Goal: Task Accomplishment & Management: Use online tool/utility

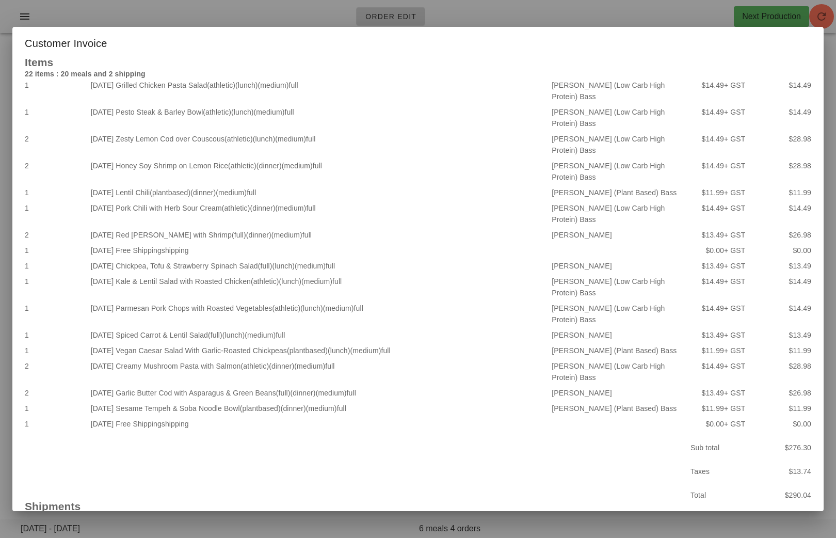
click at [461, 37] on div at bounding box center [418, 269] width 836 height 538
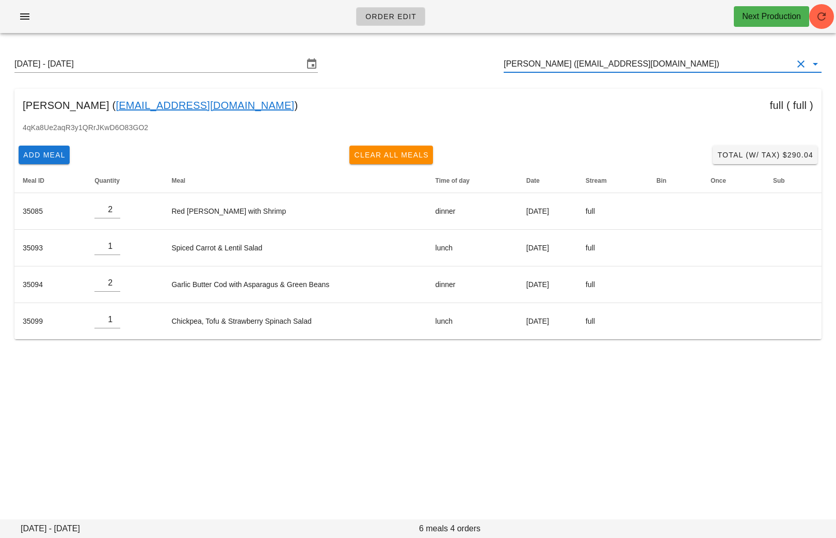
click at [706, 59] on input "Steven Bass (sbass86@gmail.com)" at bounding box center [648, 64] width 289 height 17
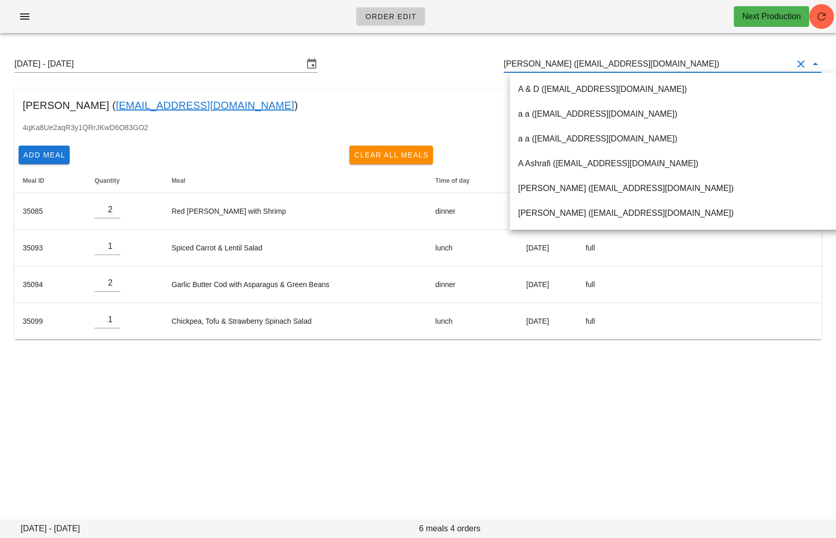
paste input "jelizabeth.dickson@gmail.com"
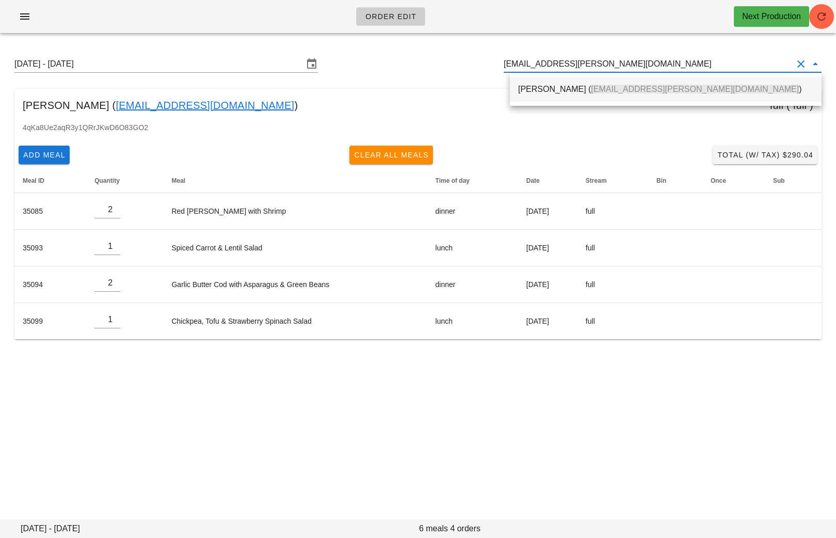
click at [522, 93] on div "Jessica Dickson ( jelizabeth.dickson@gmail.com )" at bounding box center [665, 89] width 295 height 10
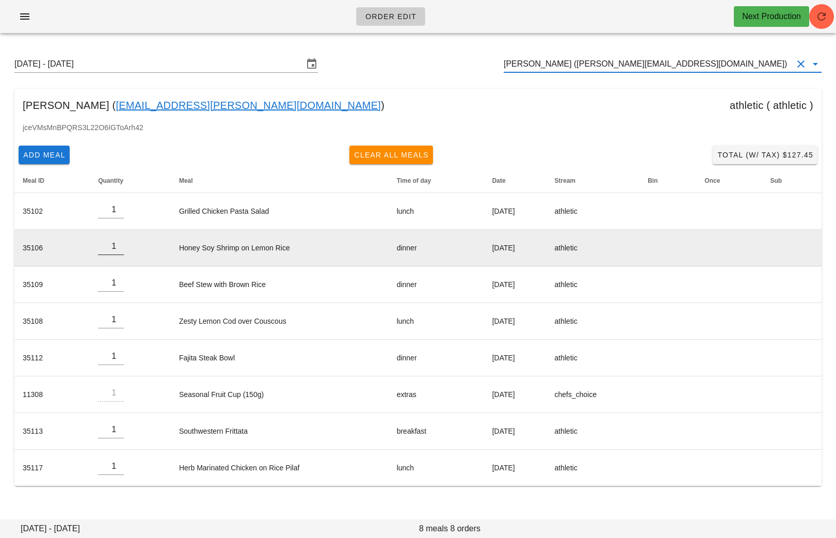
type input "Jessica Dickson (jelizabeth.dickson@gmail.com)"
type input "2"
click at [117, 243] on input "2" at bounding box center [111, 246] width 26 height 17
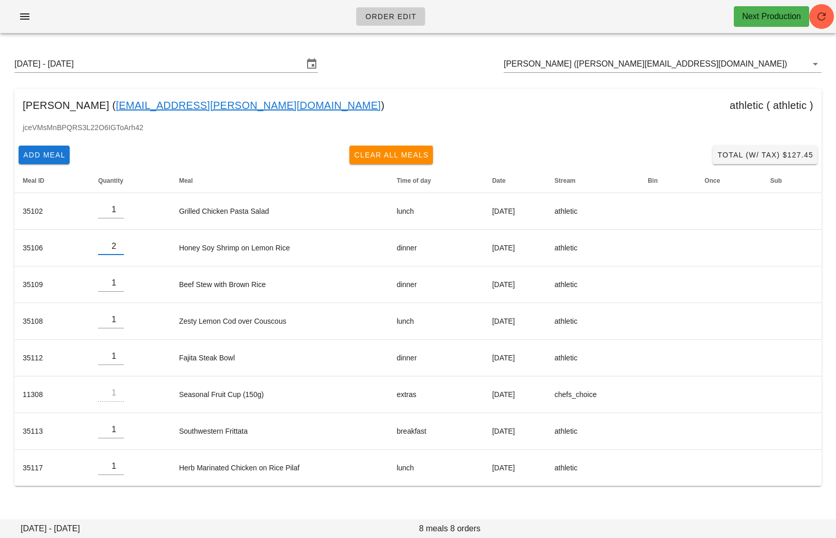
click at [269, 158] on div "Add Meal Clear All Meals Total (w/ Tax) $127.45" at bounding box center [417, 154] width 807 height 27
click at [804, 152] on span "Total (w/ Tax) $144.76" at bounding box center [765, 155] width 96 height 8
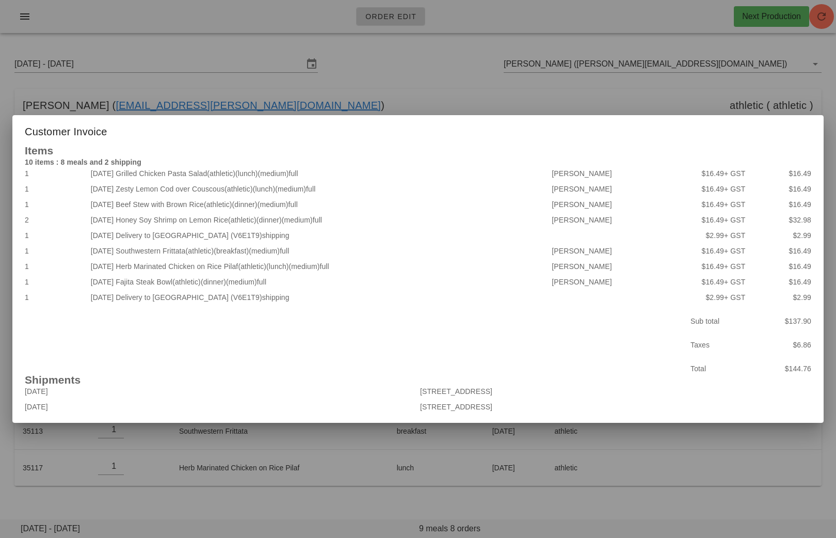
click at [456, 81] on div at bounding box center [418, 269] width 836 height 538
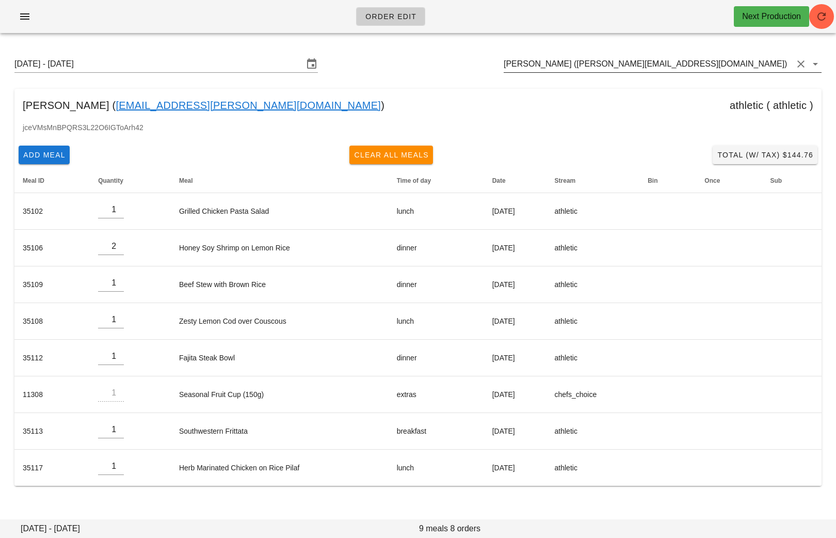
click at [709, 67] on input "Jessica Dickson (jelizabeth.dickson@gmail.com)" at bounding box center [648, 64] width 289 height 17
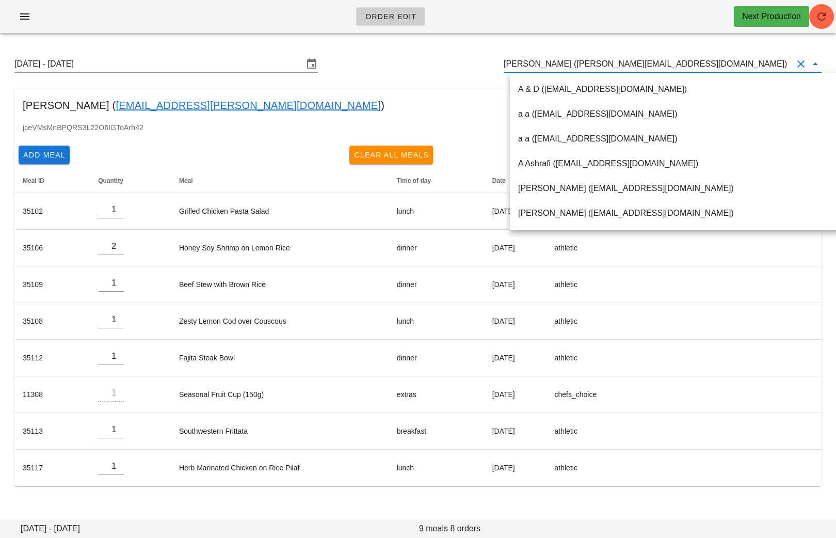
paste input "pratikshapprabhu@gmail.com"
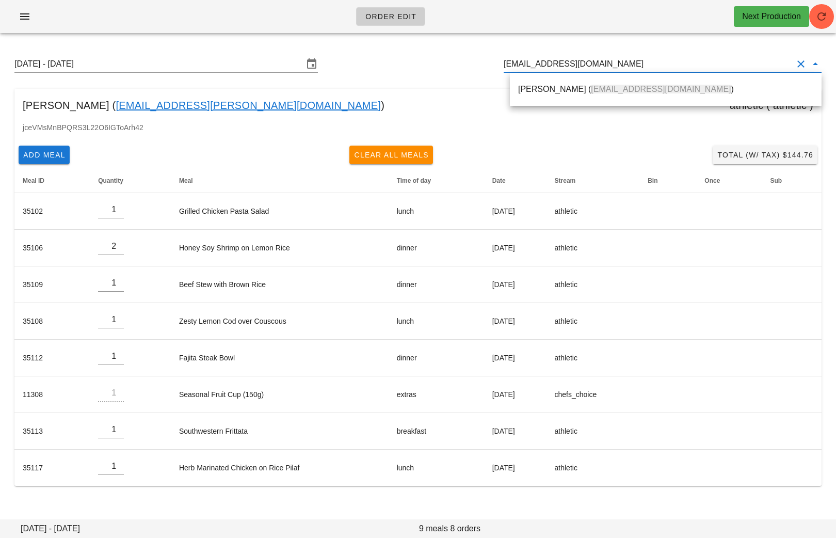
click at [537, 90] on div "Pratiksha Prabhu ( pratikshapprabhu@gmail.com )" at bounding box center [665, 89] width 295 height 10
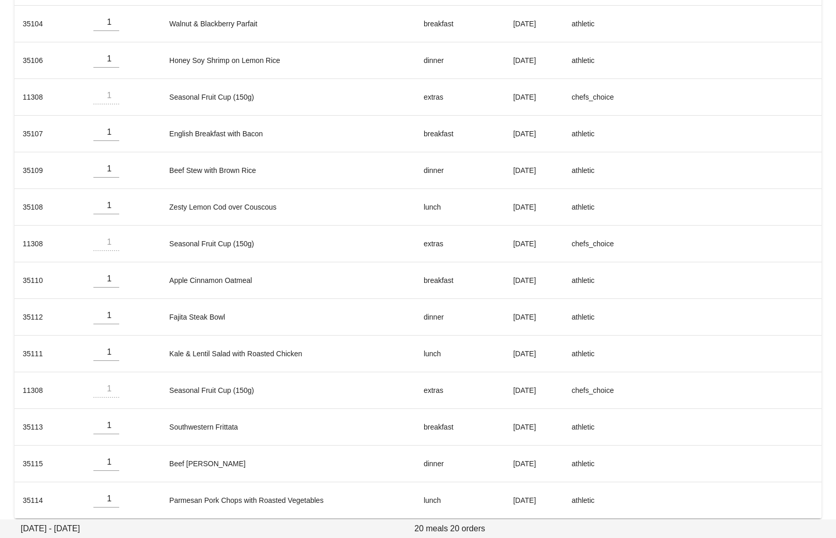
scroll to position [415, 0]
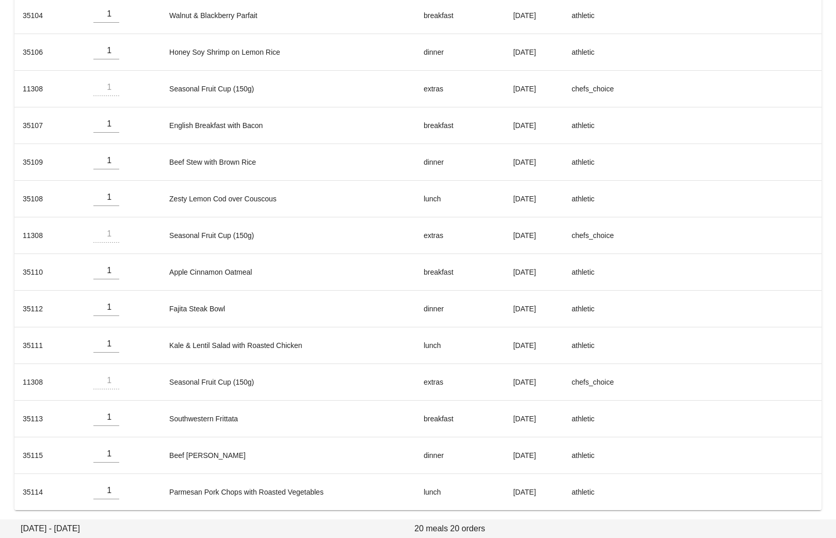
type input "Pratiksha Prabhu (pratikshapprabhu@gmail.com)"
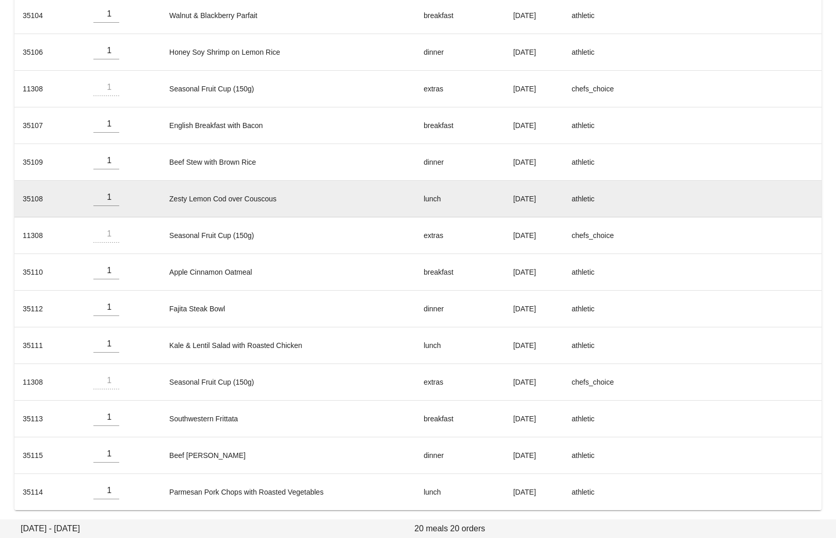
scroll to position [0, 0]
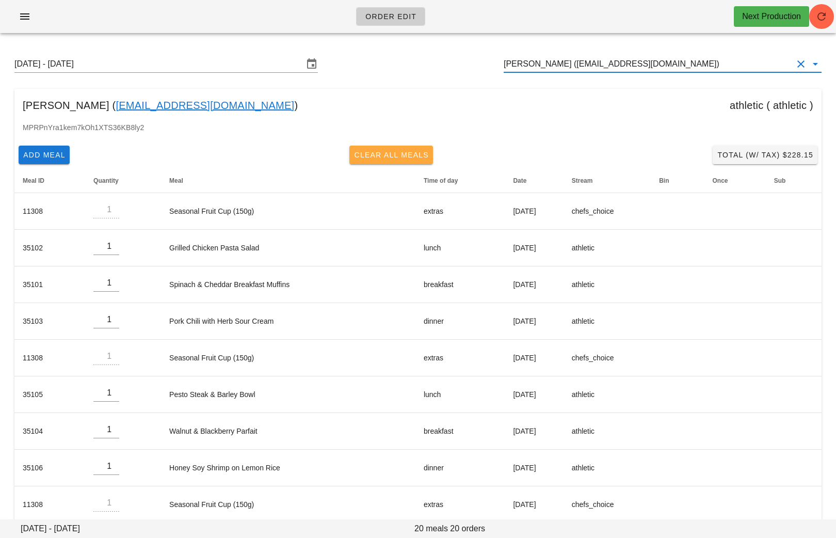
click at [387, 155] on span "Clear All Meals" at bounding box center [390, 155] width 75 height 8
type input "0"
click at [226, 108] on link "pratikshapprabhu@gmail.com" at bounding box center [205, 105] width 179 height 17
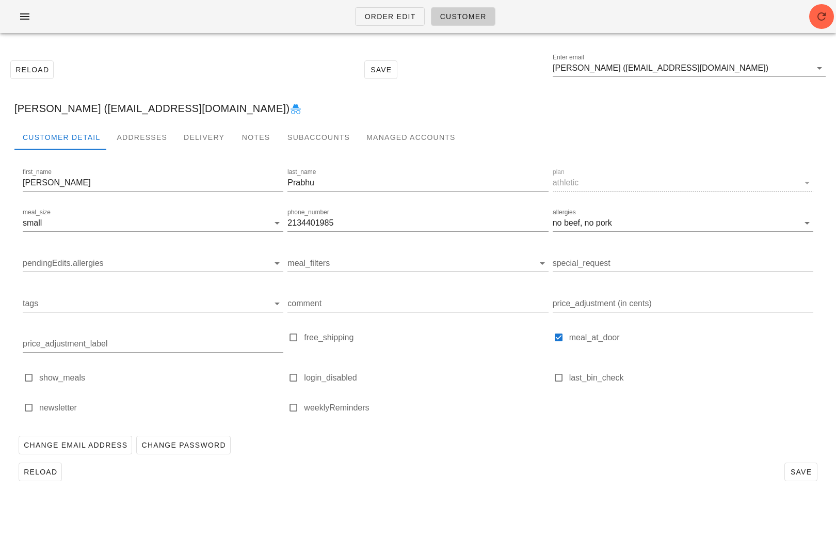
click at [289, 110] on icon at bounding box center [295, 109] width 12 height 12
click at [405, 19] on span "Order Edit" at bounding box center [390, 16] width 52 height 8
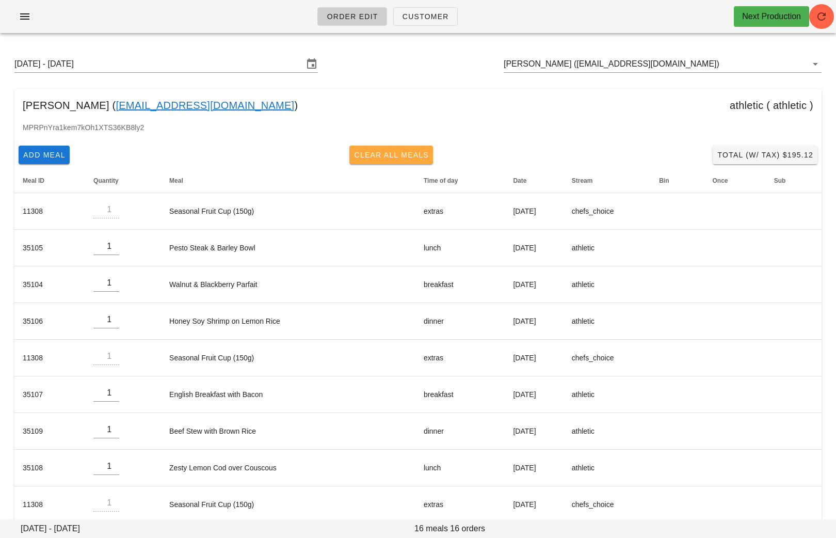
click at [375, 161] on button "Clear All Meals" at bounding box center [391, 155] width 84 height 19
type input "0"
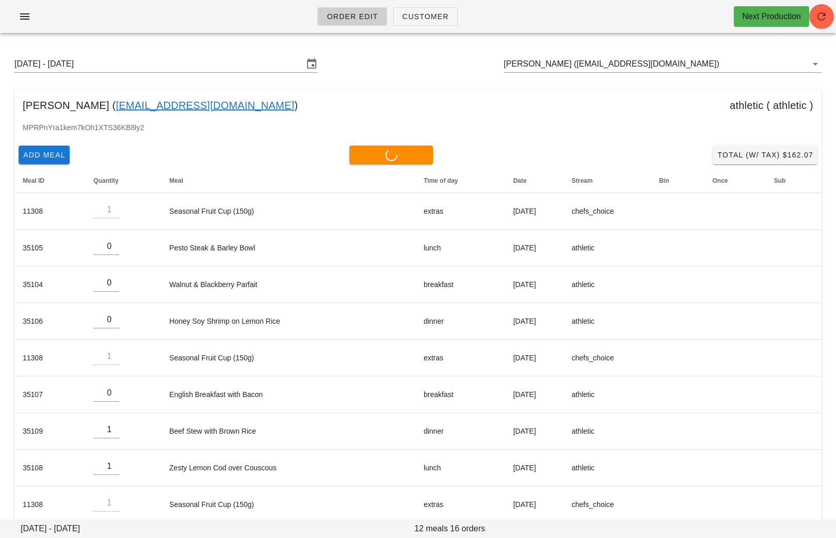
type input "0"
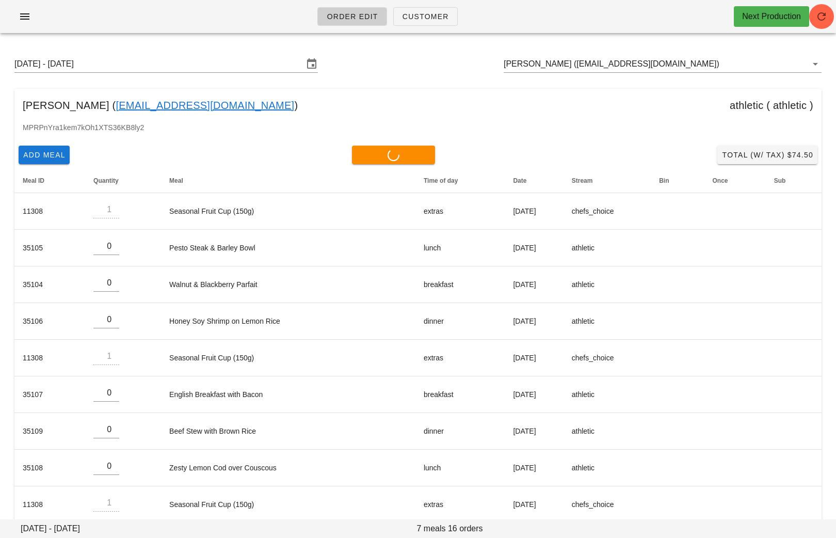
type input "0"
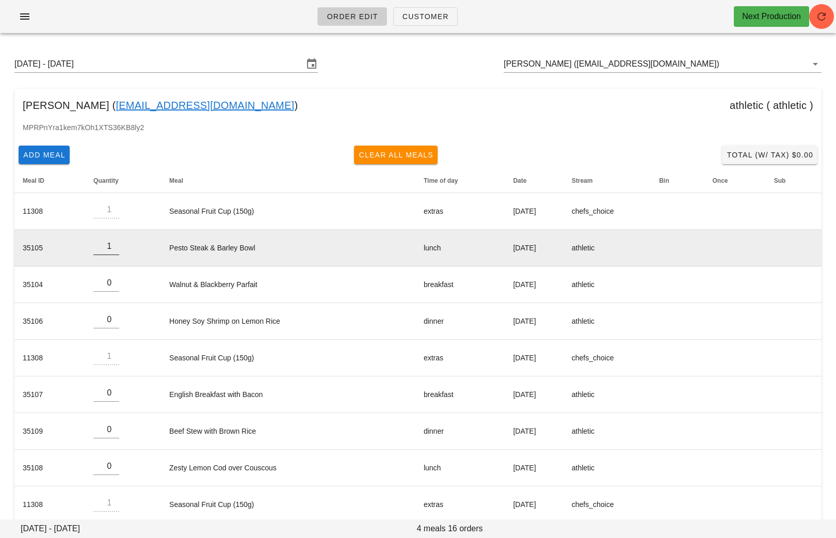
type input "1"
click at [110, 242] on input "1" at bounding box center [106, 246] width 26 height 17
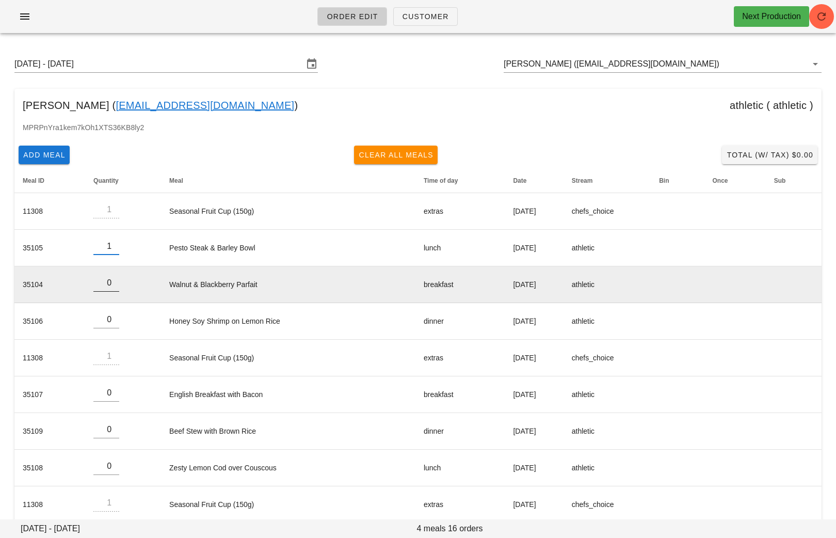
type input "1"
click at [112, 278] on input "1" at bounding box center [106, 282] width 26 height 17
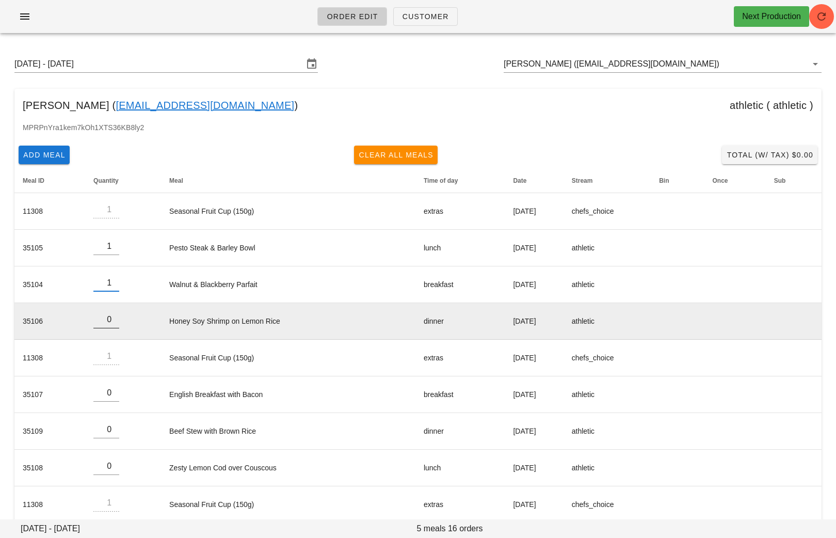
type input "1"
click at [113, 315] on input "1" at bounding box center [106, 319] width 26 height 17
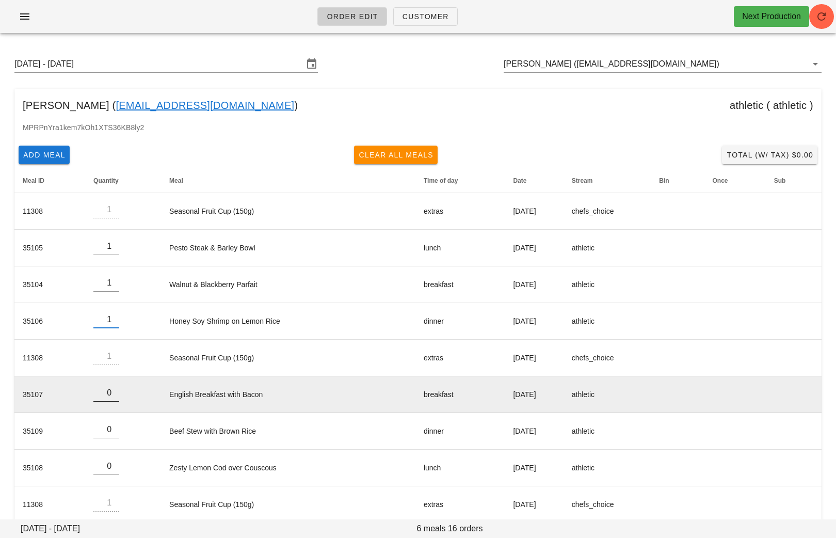
type input "1"
click at [111, 387] on input "1" at bounding box center [106, 392] width 26 height 17
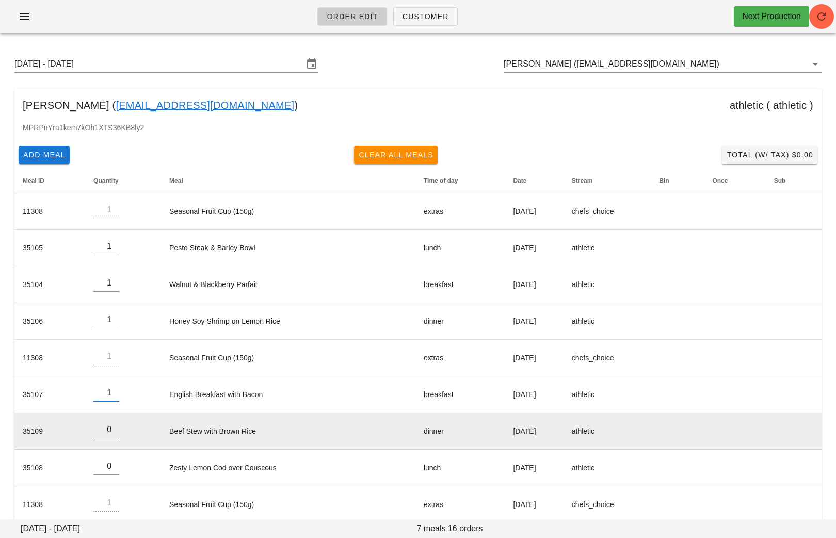
type input "1"
click at [111, 426] on input "1" at bounding box center [106, 429] width 26 height 17
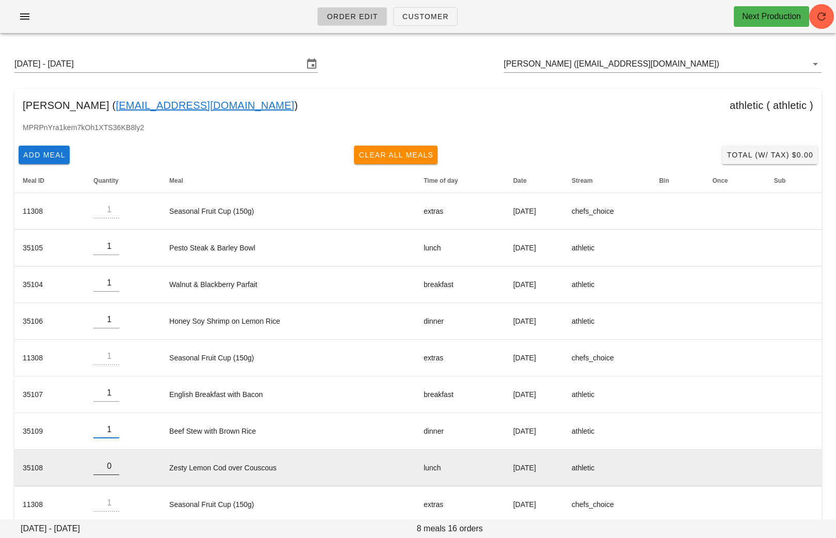
type input "1"
click at [111, 462] on input "1" at bounding box center [106, 466] width 26 height 17
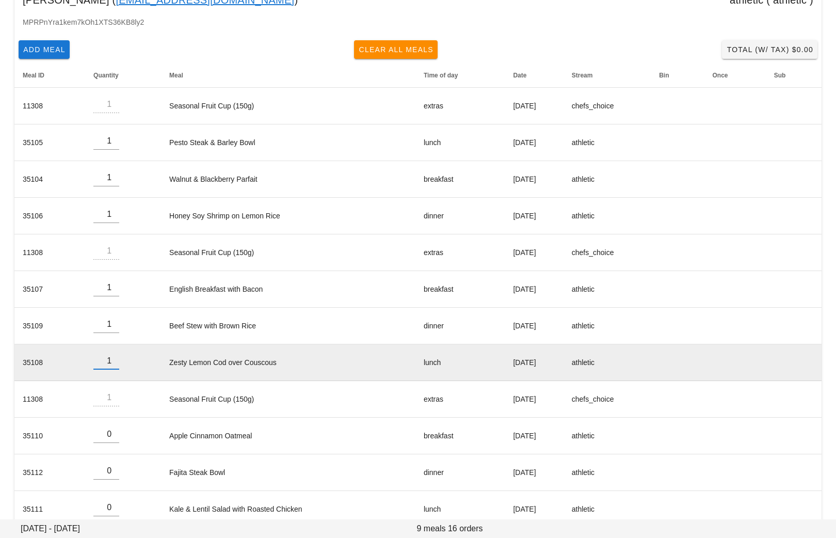
scroll to position [122, 0]
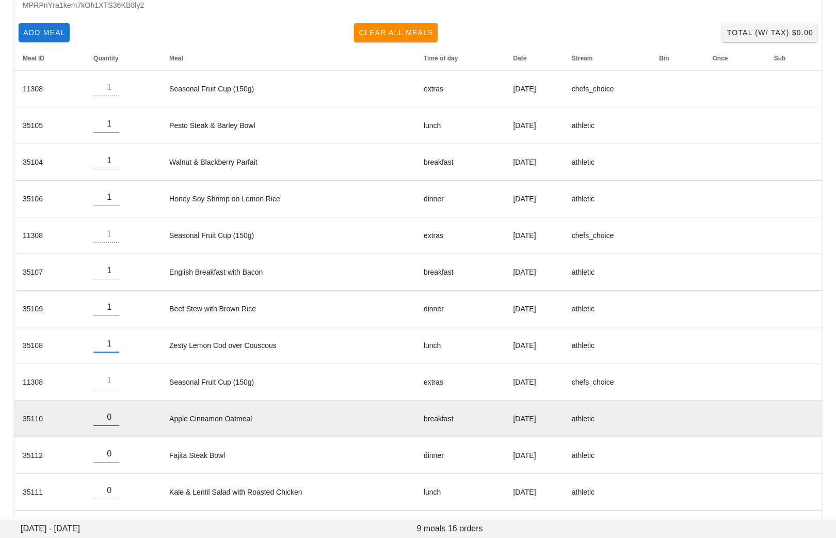
type input "1"
click at [111, 412] on input "1" at bounding box center [106, 417] width 26 height 17
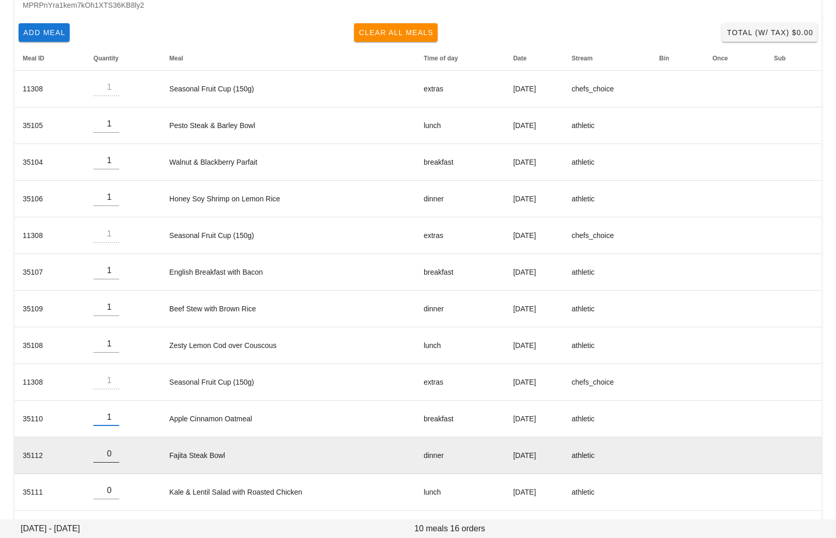
type input "1"
click at [112, 449] on input "1" at bounding box center [106, 453] width 26 height 17
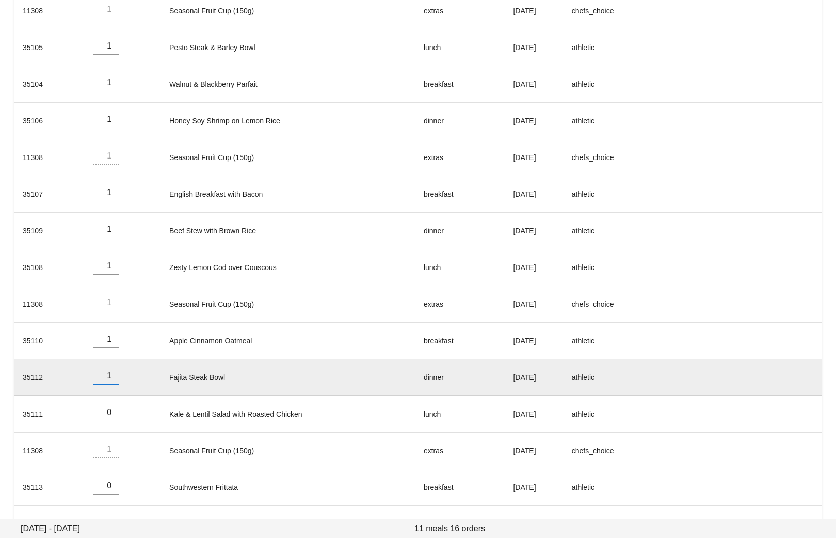
scroll to position [223, 0]
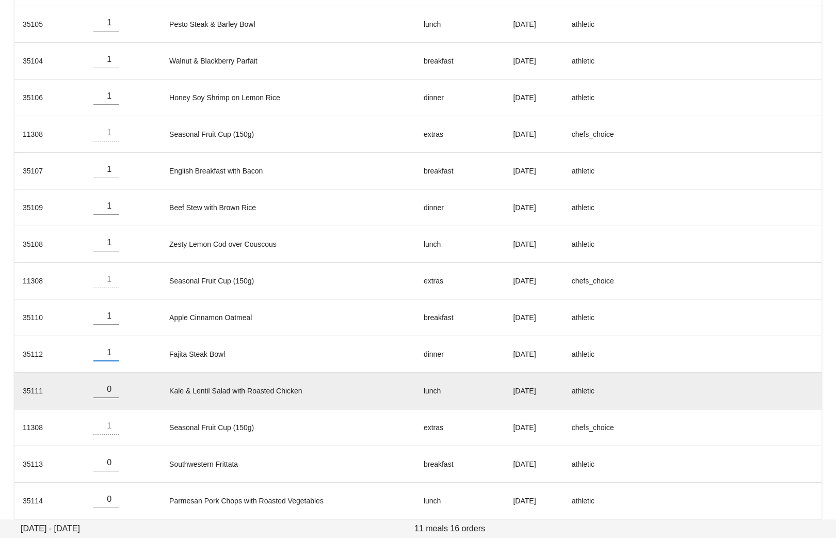
type input "1"
click at [109, 385] on input "1" at bounding box center [106, 389] width 26 height 17
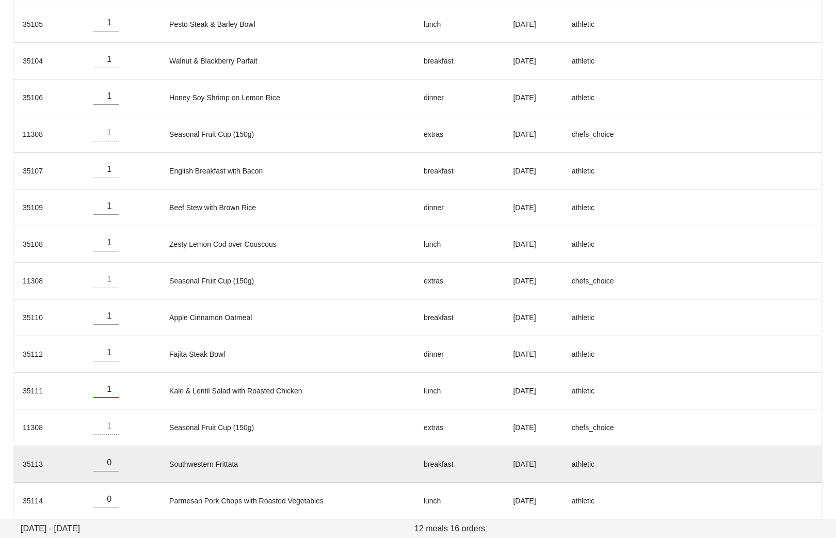
type input "1"
click at [114, 458] on input "1" at bounding box center [106, 462] width 26 height 17
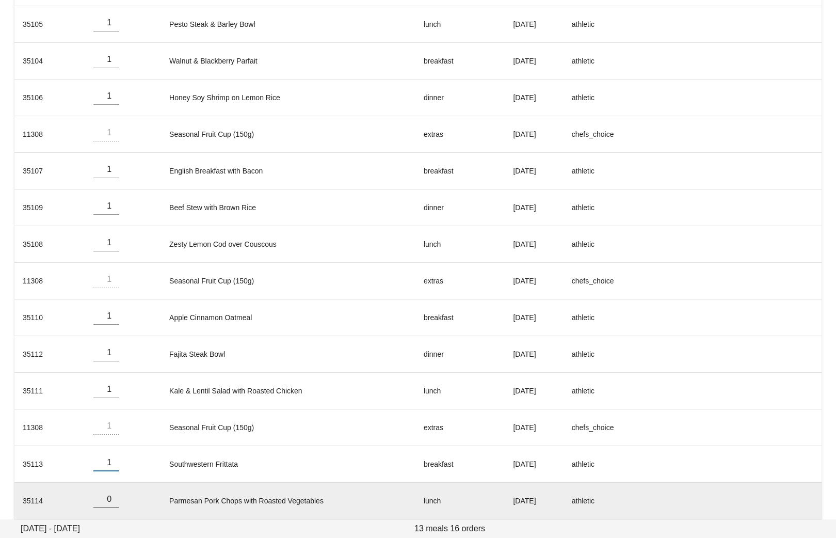
type input "1"
click at [113, 493] on input "1" at bounding box center [106, 499] width 26 height 17
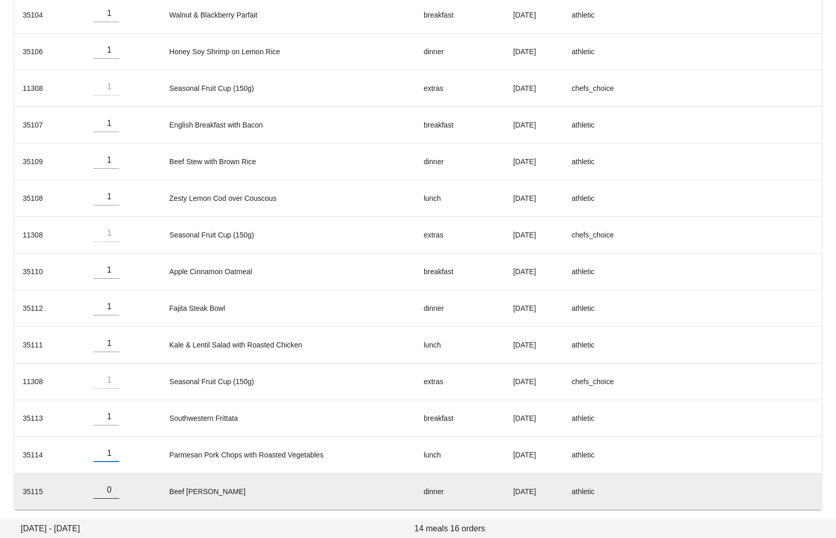
type input "1"
click at [112, 485] on input "1" at bounding box center [106, 489] width 26 height 17
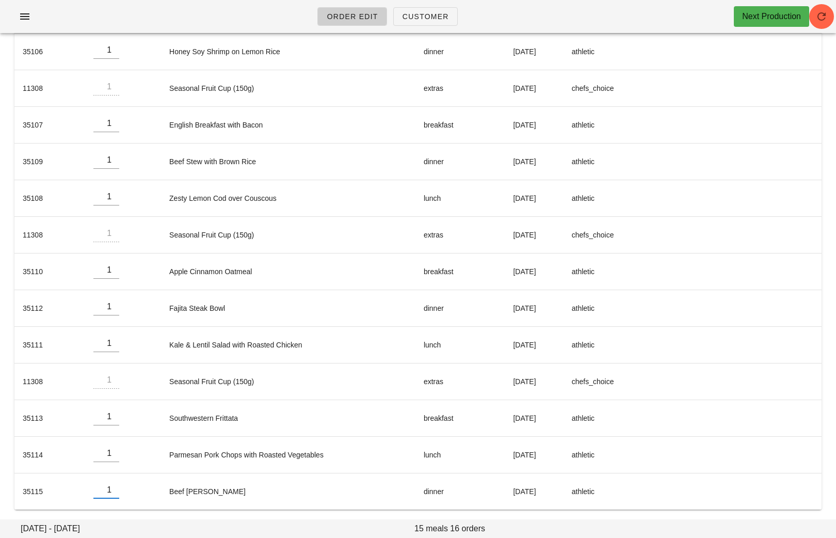
scroll to position [0, 0]
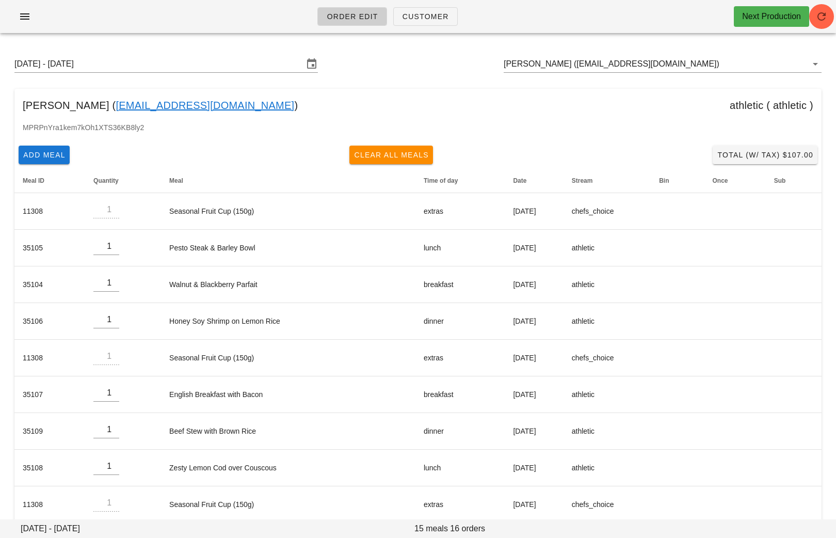
click at [407, 120] on div "Pratiksha Prabhu ( pratikshapprabhu@gmail.com ) athletic ( athletic )" at bounding box center [417, 105] width 807 height 33
click at [36, 153] on span "Add Meal" at bounding box center [44, 155] width 43 height 8
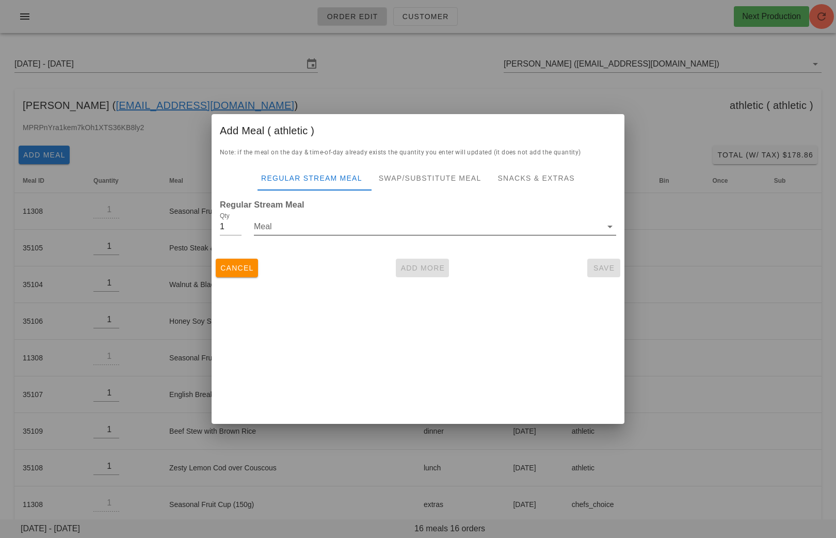
click at [325, 232] on input "Meal" at bounding box center [428, 226] width 348 height 17
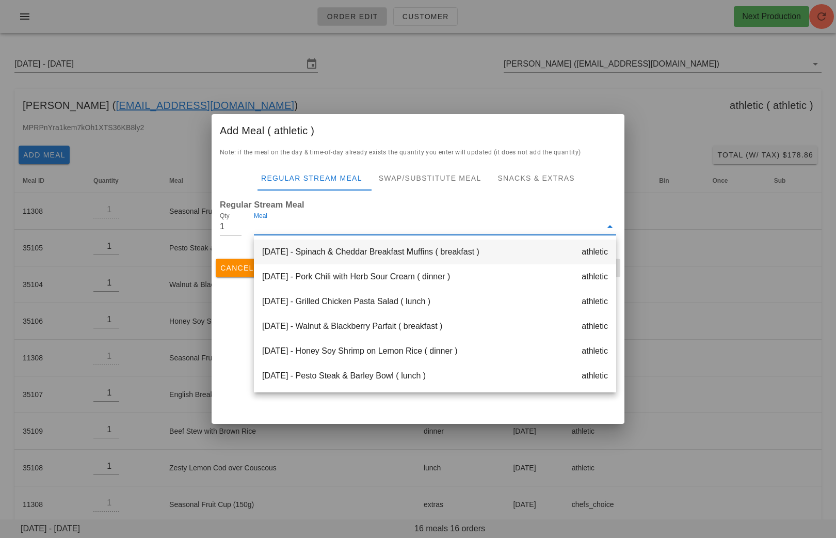
click at [350, 254] on div "Monday Aug 18 - Spinach & Cheddar Breakfast Muffins ( breakfast ) athletic" at bounding box center [435, 251] width 362 height 25
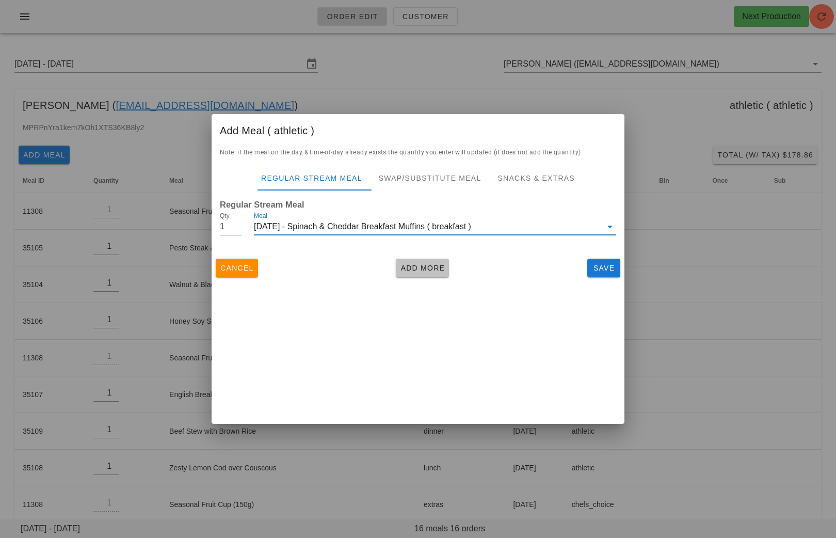
click at [424, 268] on span "Add More" at bounding box center [422, 268] width 45 height 8
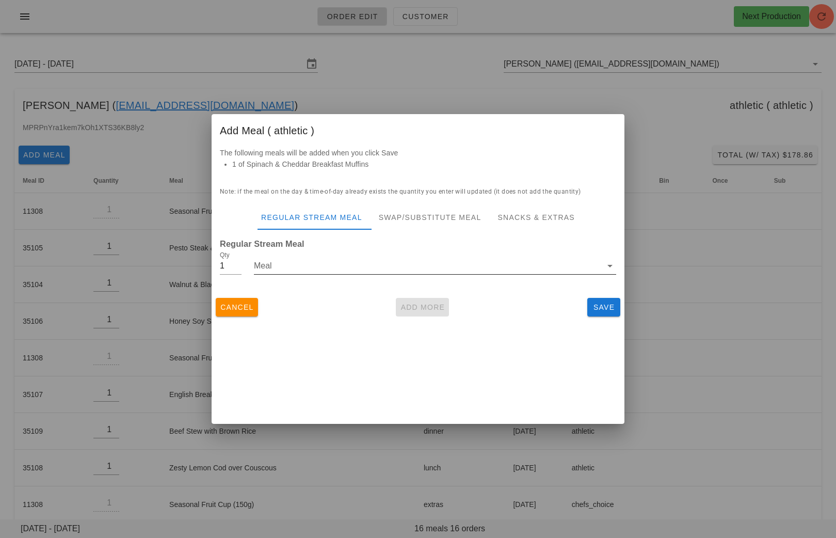
click at [369, 272] on input "Meal" at bounding box center [428, 265] width 348 height 17
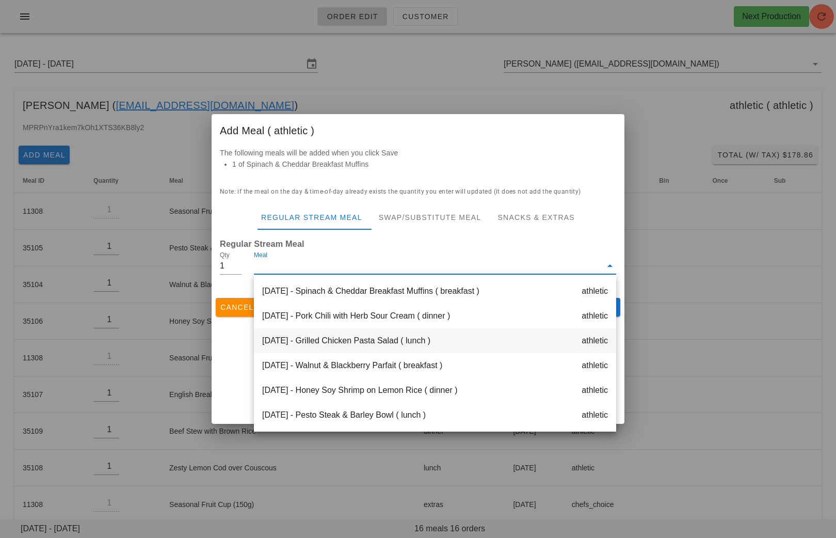
click at [365, 344] on div "Monday Aug 18 - Grilled Chicken Pasta Salad ( lunch ) athletic" at bounding box center [435, 340] width 362 height 25
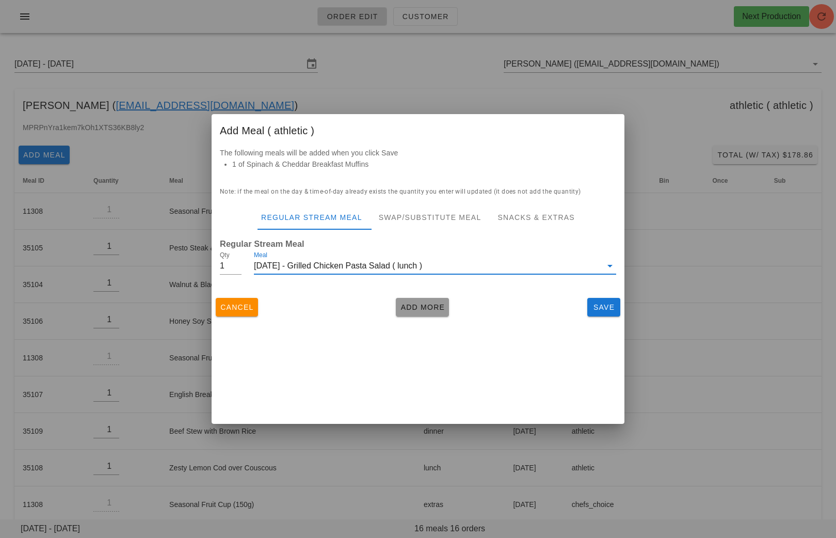
click at [424, 305] on span "Add More" at bounding box center [422, 307] width 45 height 8
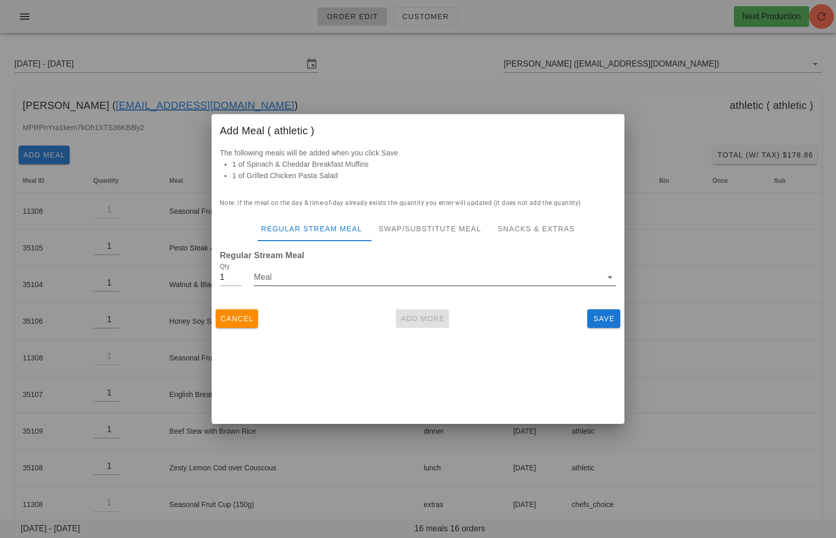
click at [350, 281] on input "Meal" at bounding box center [428, 277] width 348 height 17
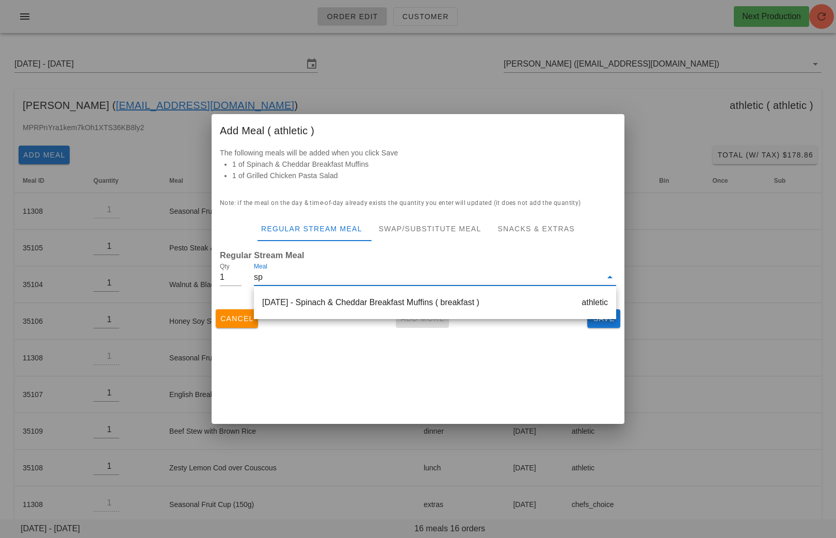
type input "spi"
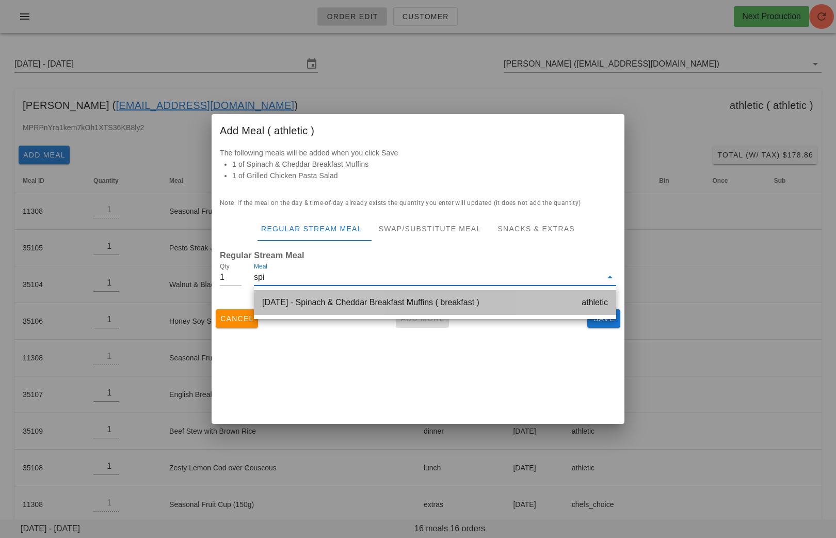
click at [350, 299] on div "Monday Aug 18 - Spinach & Cheddar Breakfast Muffins ( breakfast ) athletic" at bounding box center [435, 302] width 362 height 25
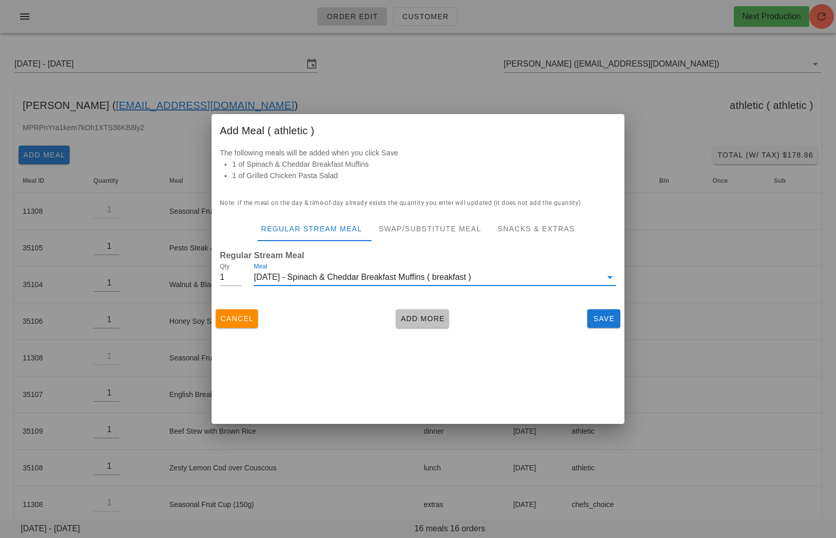
click at [412, 320] on span "Add More" at bounding box center [422, 318] width 45 height 8
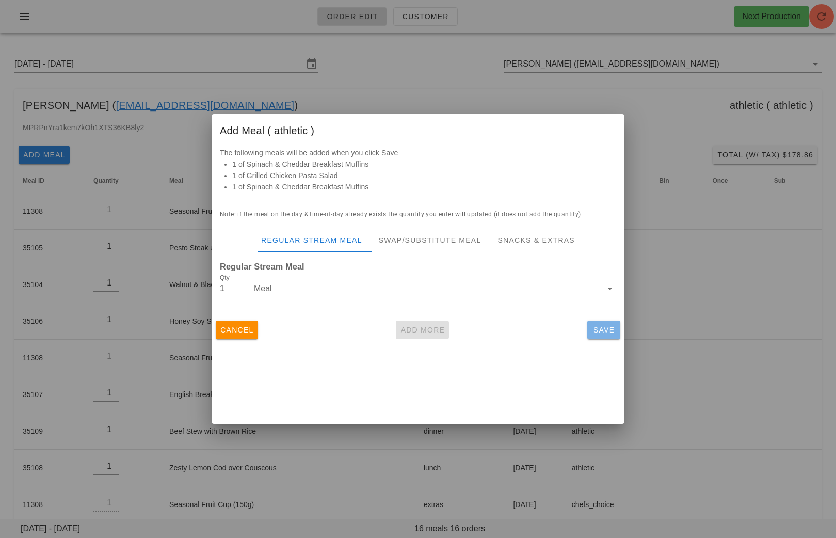
click at [616, 324] on button "Save" at bounding box center [603, 329] width 33 height 19
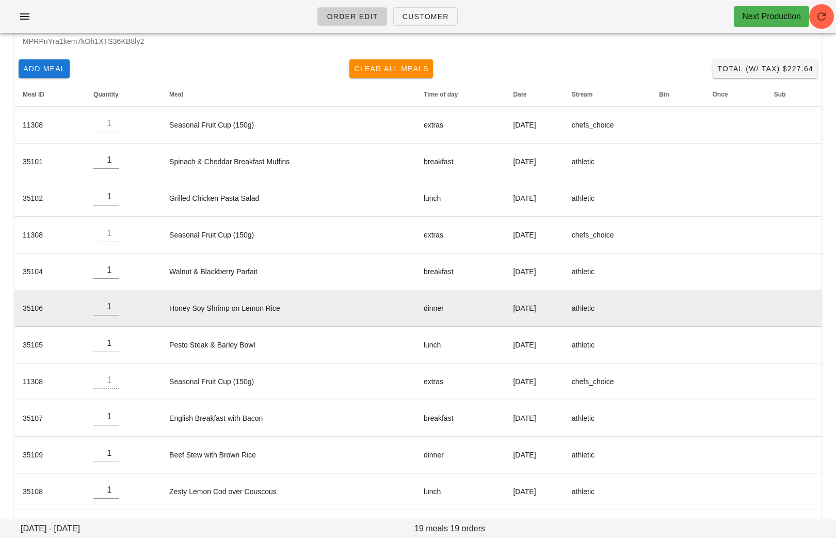
scroll to position [75, 0]
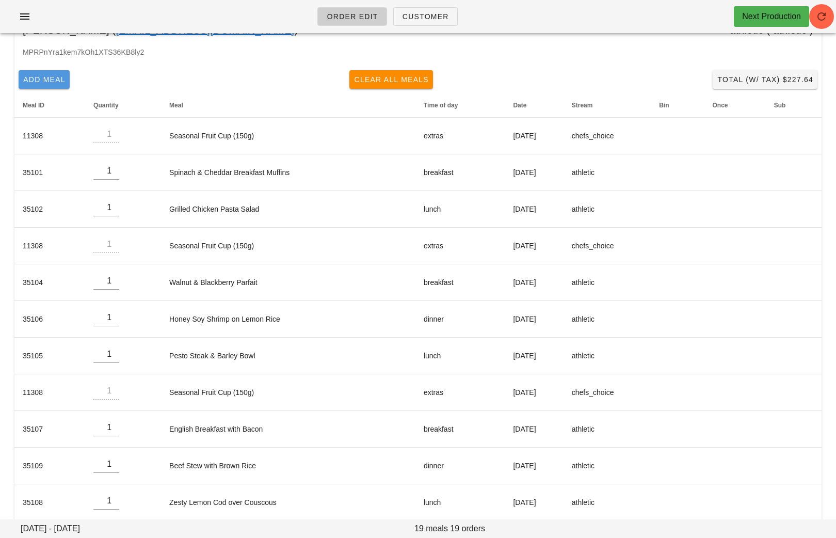
click at [42, 84] on span "Add Meal" at bounding box center [44, 79] width 43 height 8
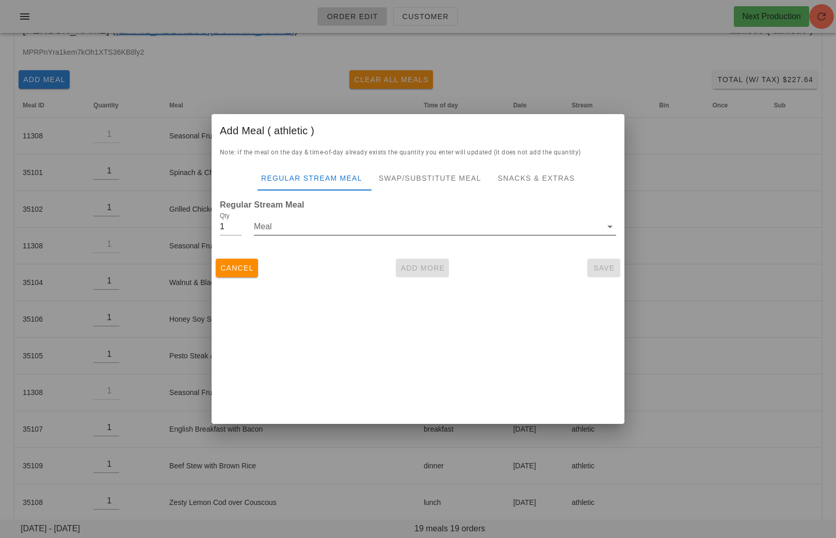
click at [278, 228] on input "Meal" at bounding box center [428, 226] width 348 height 17
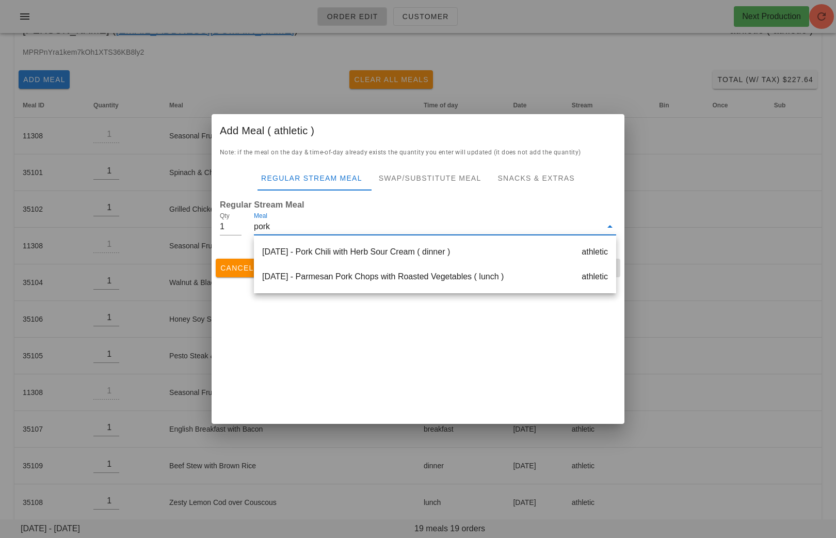
type input "pork"
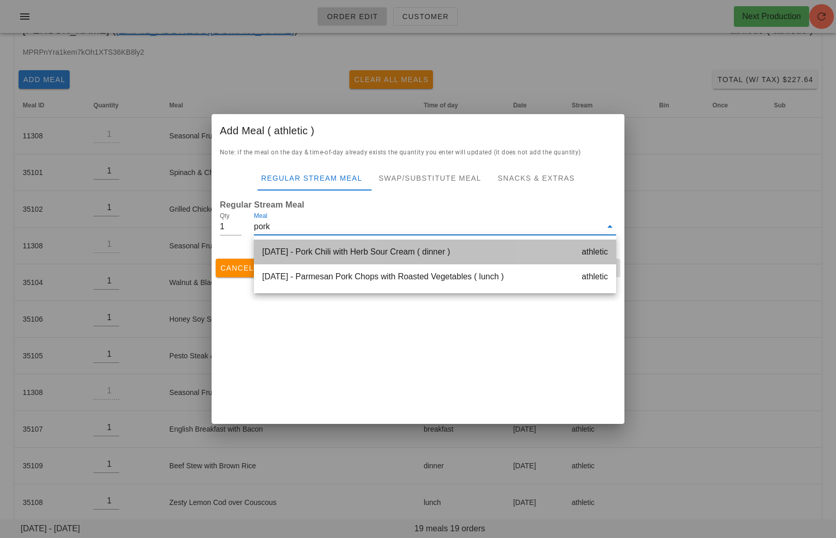
click at [361, 254] on div "Monday Aug 18 - Pork Chili with Herb Sour Cream ( dinner ) athletic" at bounding box center [435, 251] width 362 height 25
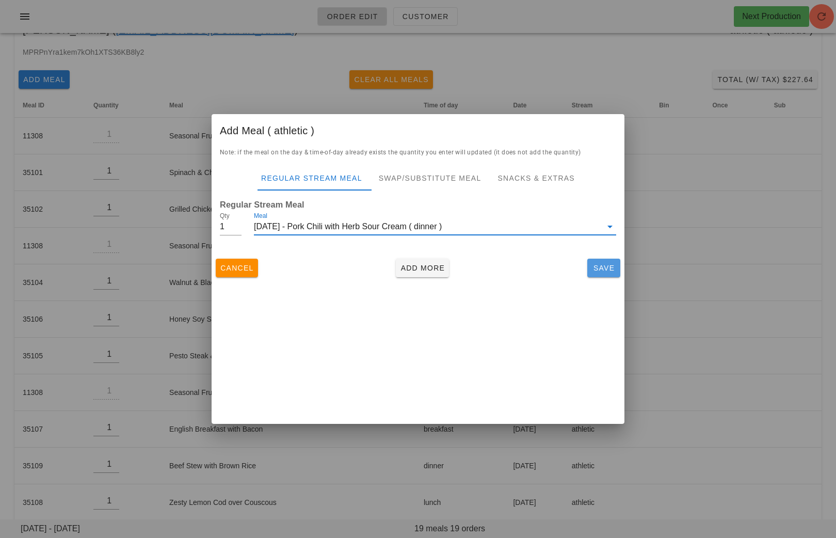
click at [603, 267] on span "Save" at bounding box center [603, 268] width 25 height 8
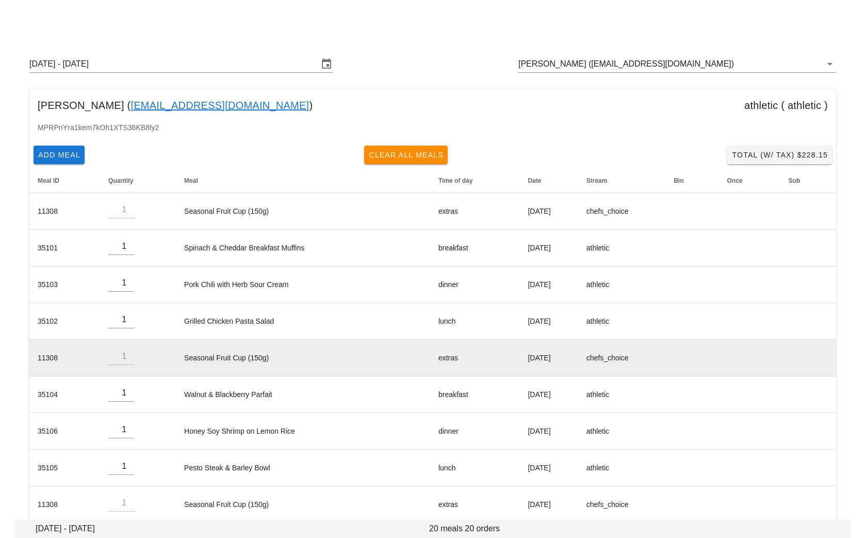
scroll to position [51, 0]
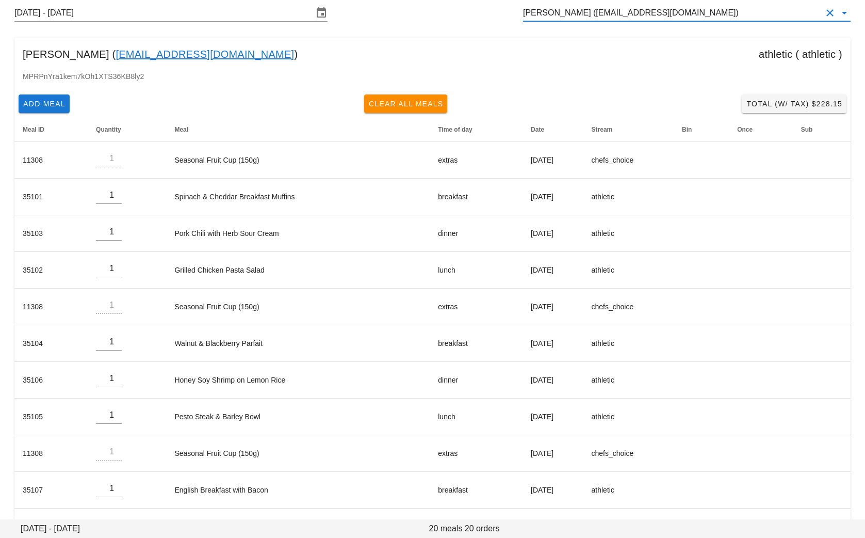
click at [723, 17] on input "Pratiksha Prabhu (pratikshapprabhu@gmail.com)" at bounding box center [672, 13] width 299 height 17
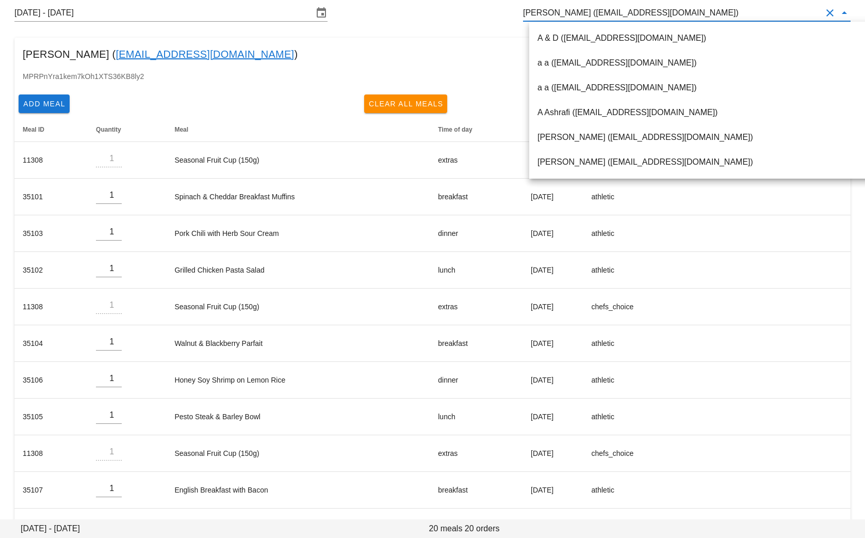
paste input "sharona5256@gmail.com"
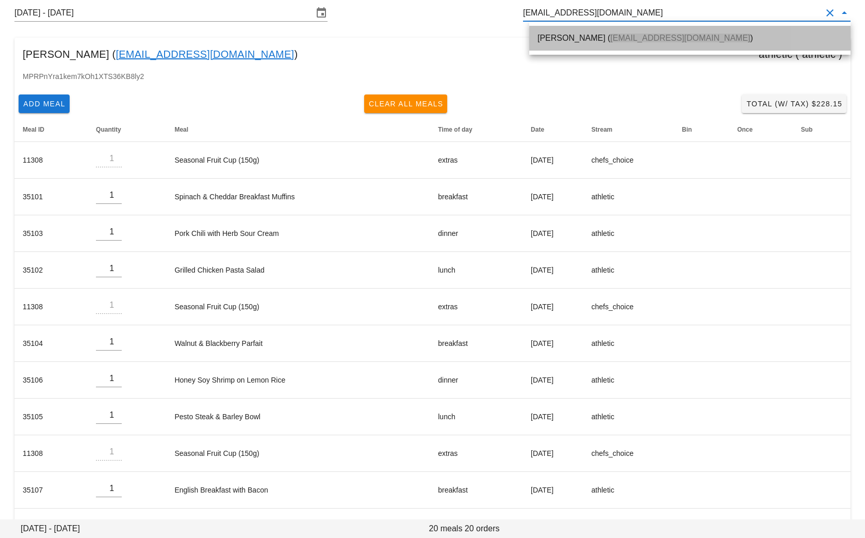
click at [554, 39] on div "Sharon Wong ( sharona5256@gmail.com )" at bounding box center [690, 38] width 305 height 10
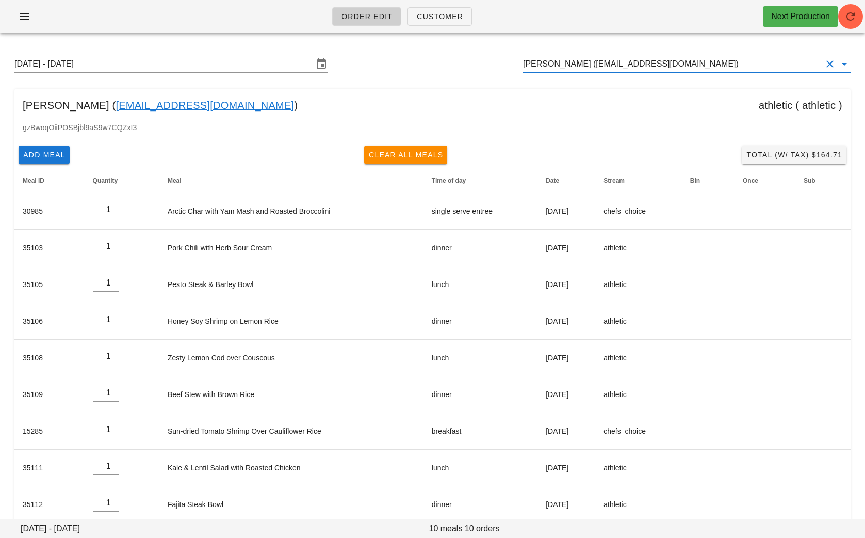
type input "Sharon Wong (sharona5256@gmail.com)"
click at [766, 153] on span "Total (w/ Tax) $164.71" at bounding box center [794, 155] width 96 height 8
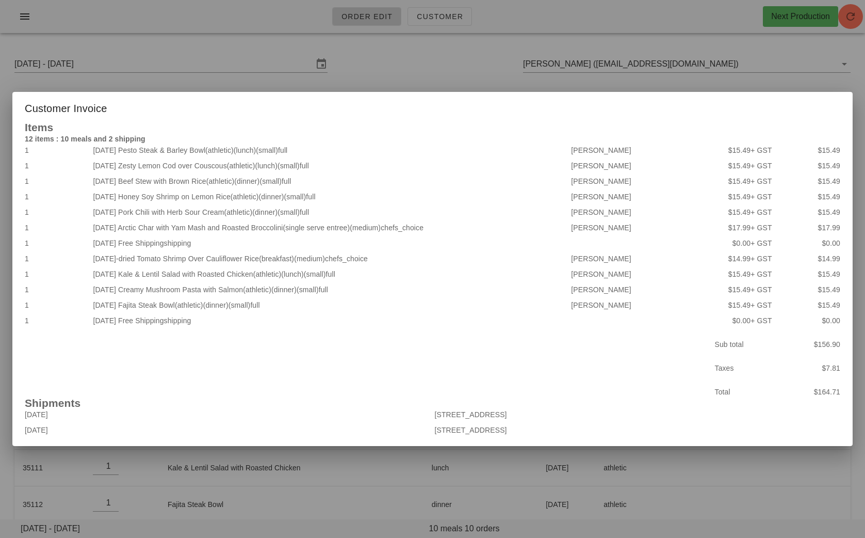
click at [385, 77] on div at bounding box center [432, 269] width 865 height 538
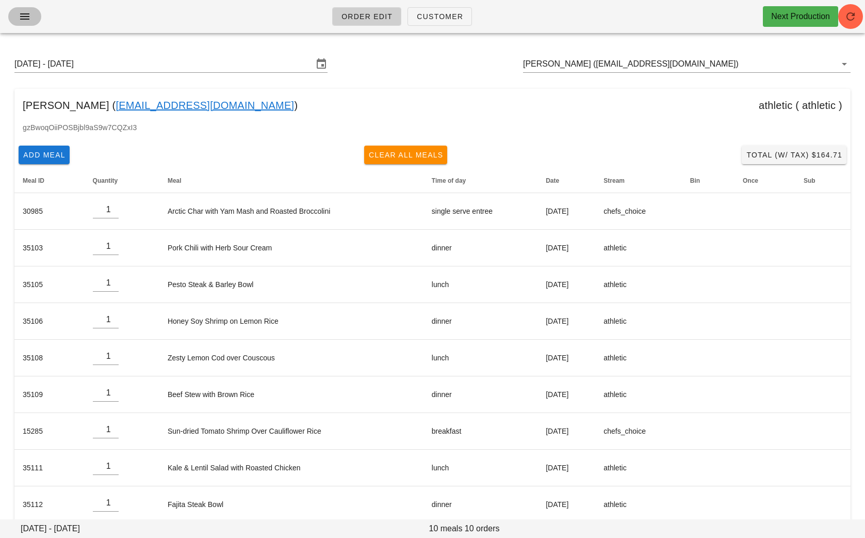
click at [20, 20] on icon "button" at bounding box center [25, 16] width 12 height 12
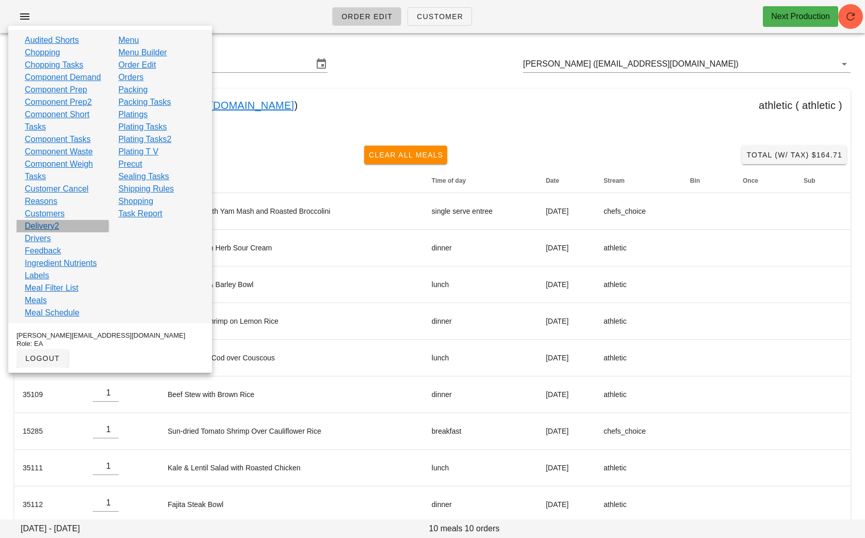
click at [41, 232] on link "Delivery2" at bounding box center [42, 226] width 35 height 12
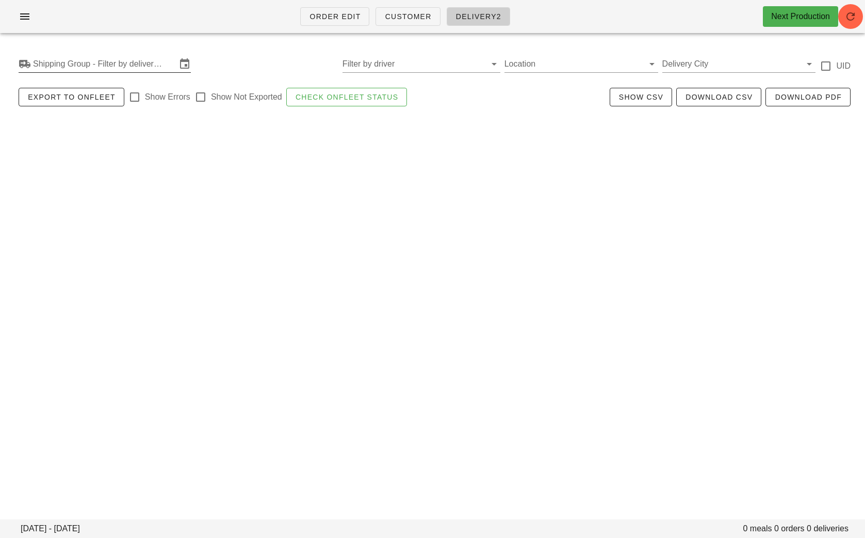
click at [128, 67] on input "Shipping Group - Filter by delivery logistics" at bounding box center [104, 64] width 143 height 17
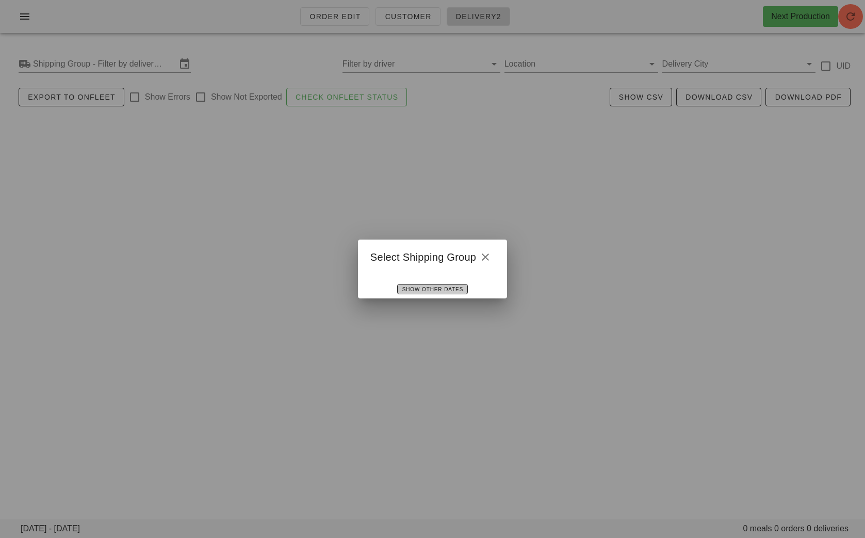
click at [415, 289] on span "Show Other Dates" at bounding box center [432, 289] width 61 height 6
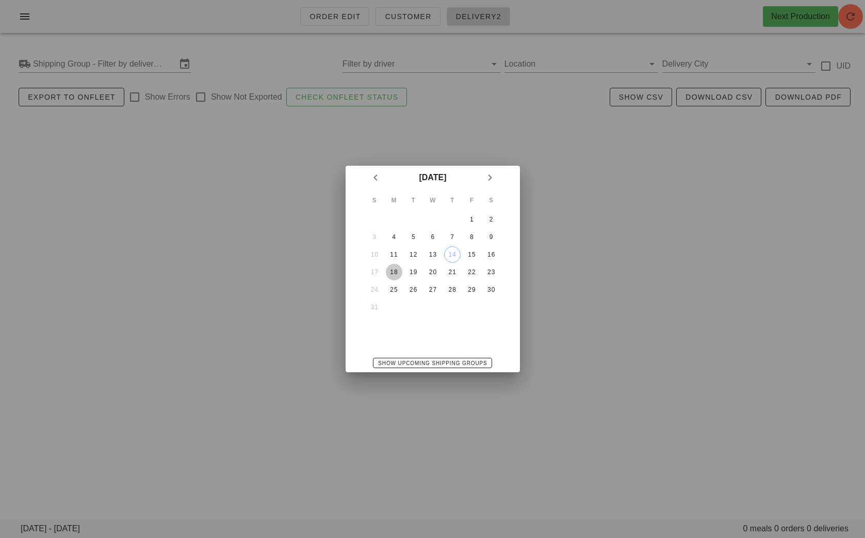
click at [398, 272] on div "18" at bounding box center [393, 271] width 17 height 7
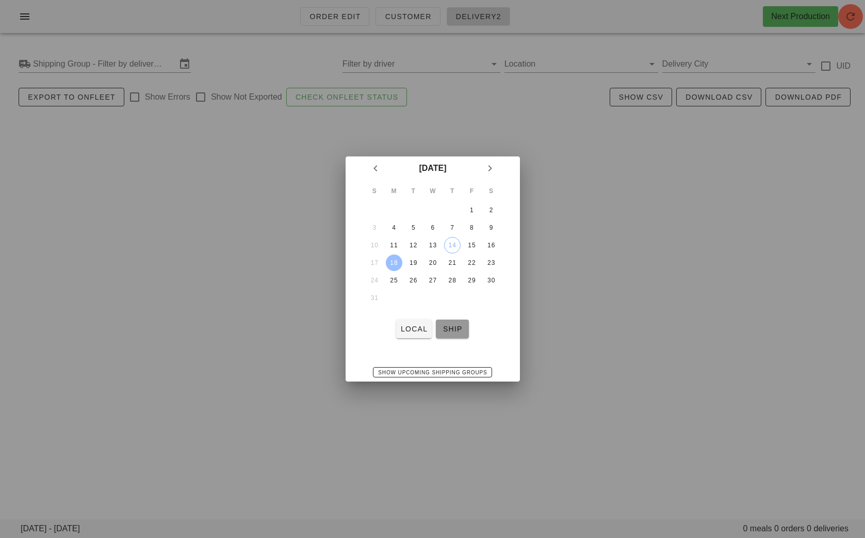
click at [460, 332] on span "ship" at bounding box center [452, 329] width 25 height 8
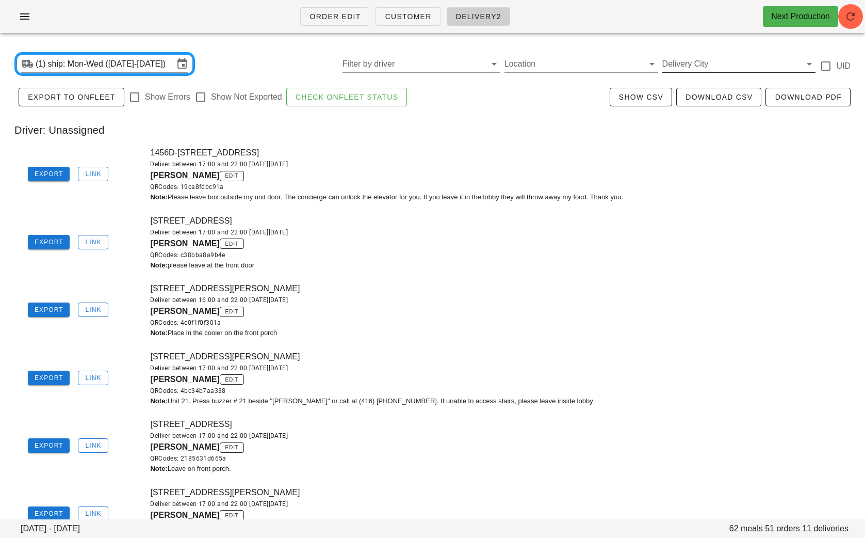
click at [696, 67] on input "Delivery City" at bounding box center [731, 64] width 137 height 17
click at [692, 76] on div "toronto" at bounding box center [739, 72] width 137 height 10
click at [604, 225] on div "1478 Hampshire Cres, Mississauga, L5G4P7 Deliver between 17:00 and 22:00 on Sun…" at bounding box center [504, 242] width 721 height 68
click at [706, 99] on span "Download CSV" at bounding box center [719, 97] width 68 height 8
click at [76, 58] on input "ship: Mon-Wed (Aug 18-Aug 20)" at bounding box center [111, 64] width 126 height 17
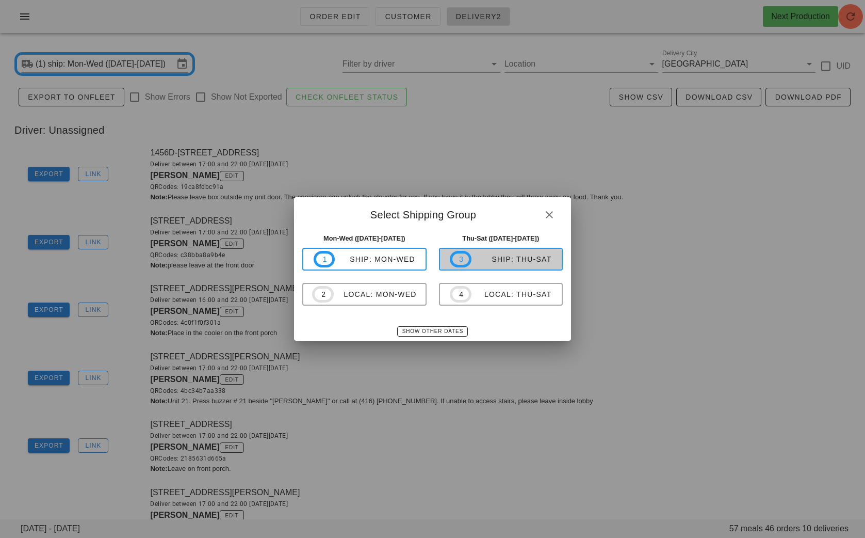
click at [498, 261] on div "ship: Thu-Sat" at bounding box center [512, 259] width 80 height 8
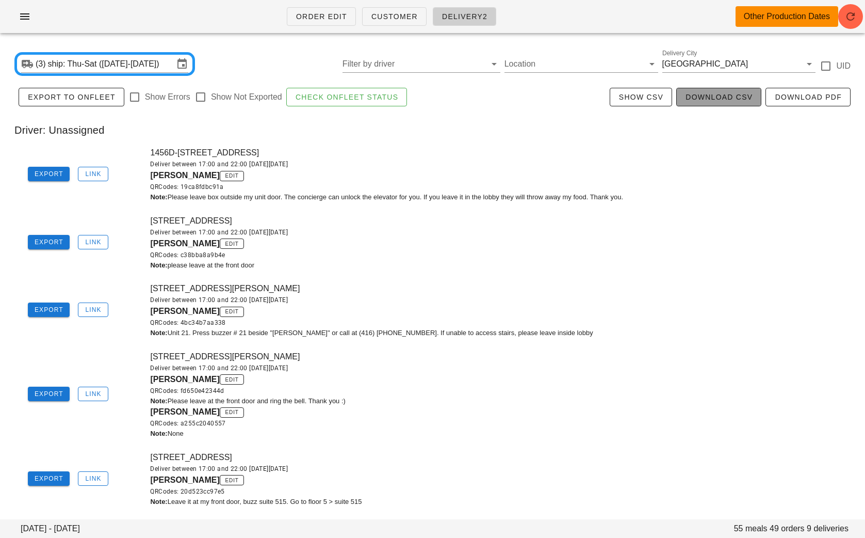
click at [688, 98] on span "Download CSV" at bounding box center [719, 97] width 68 height 8
click at [303, 18] on span "Order Edit" at bounding box center [322, 16] width 52 height 8
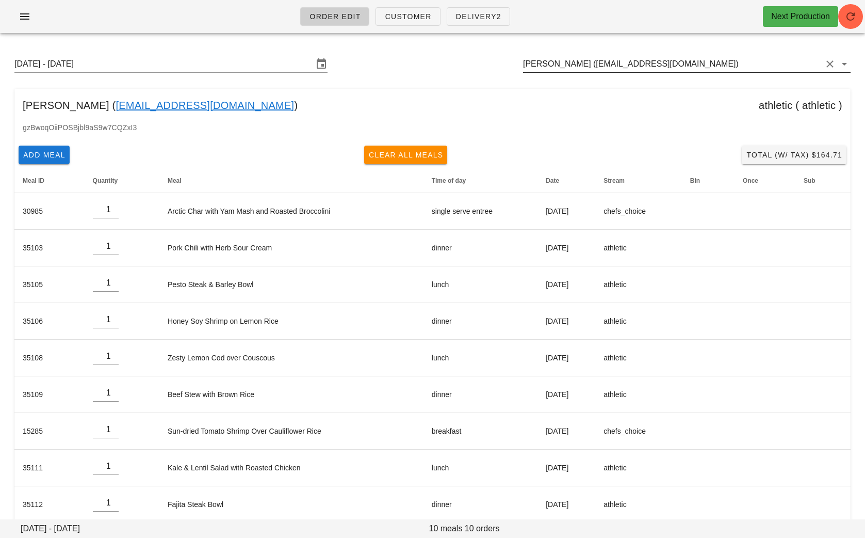
click at [700, 68] on input "Sharon Wong (sharona5256@gmail.com)" at bounding box center [672, 64] width 299 height 17
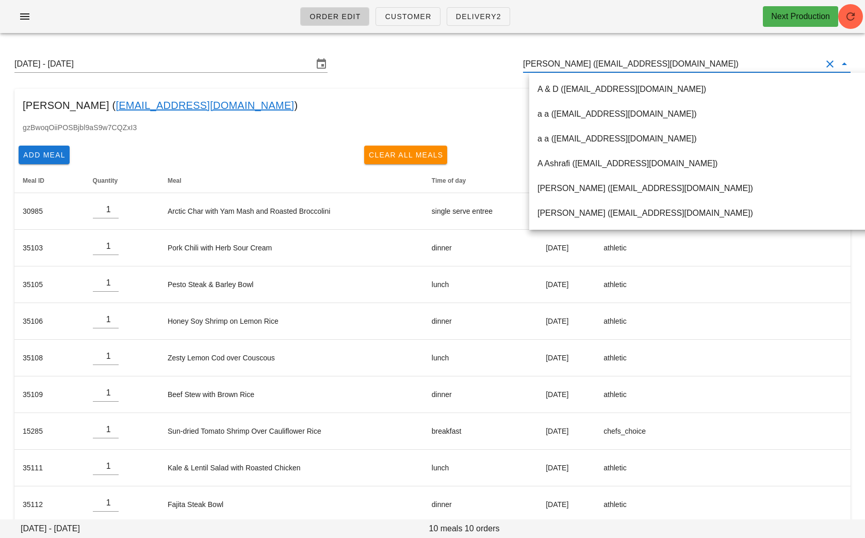
paste input "manigandapoorvish@gmail.com"
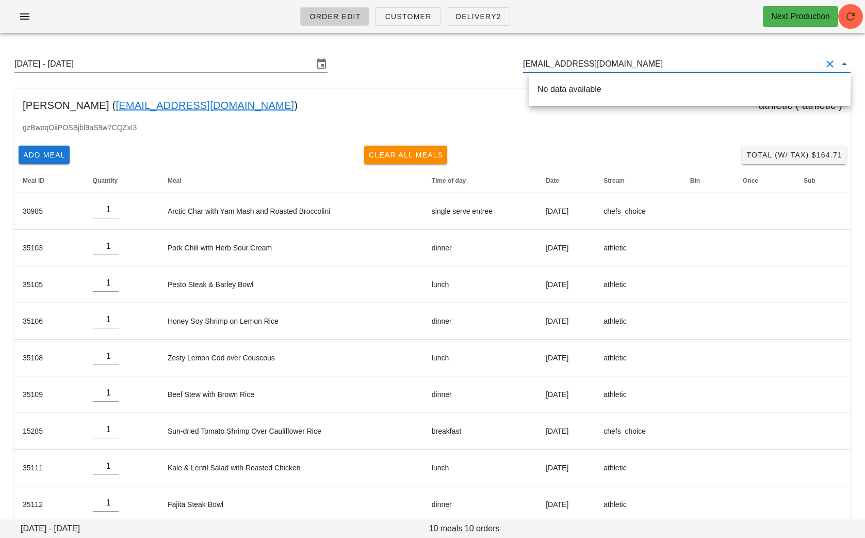
drag, startPoint x: 658, startPoint y: 66, endPoint x: 603, endPoint y: 66, distance: 55.2
click at [603, 66] on input "manigandapoorvish@gmail.com" at bounding box center [672, 64] width 299 height 17
type input "manigan"
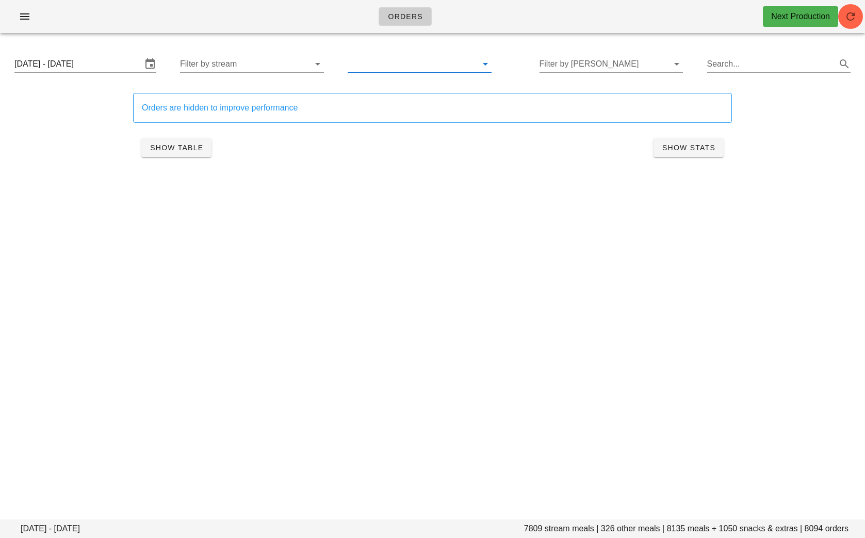
click at [397, 70] on input "text" at bounding box center [411, 64] width 127 height 17
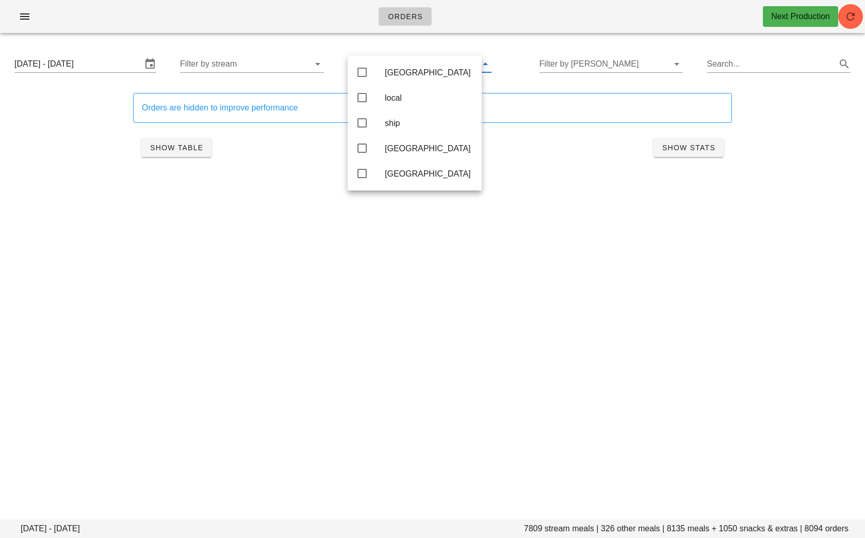
click at [570, 271] on div "Orders Next Production Monday August 18 - Saturday August 23 7809 stream meals …" at bounding box center [432, 269] width 865 height 538
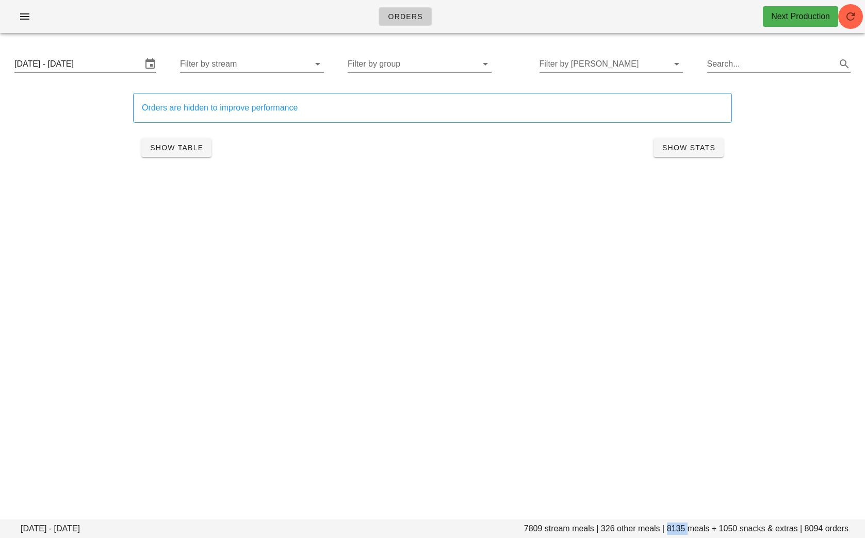
drag, startPoint x: 688, startPoint y: 527, endPoint x: 668, endPoint y: 527, distance: 20.6
click at [668, 527] on footer "Monday August 18 - Saturday August 23 7809 stream meals | 326 other meals | 813…" at bounding box center [432, 528] width 865 height 19
copy footer "8135"
click at [408, 64] on input "Filter by group" at bounding box center [411, 64] width 127 height 17
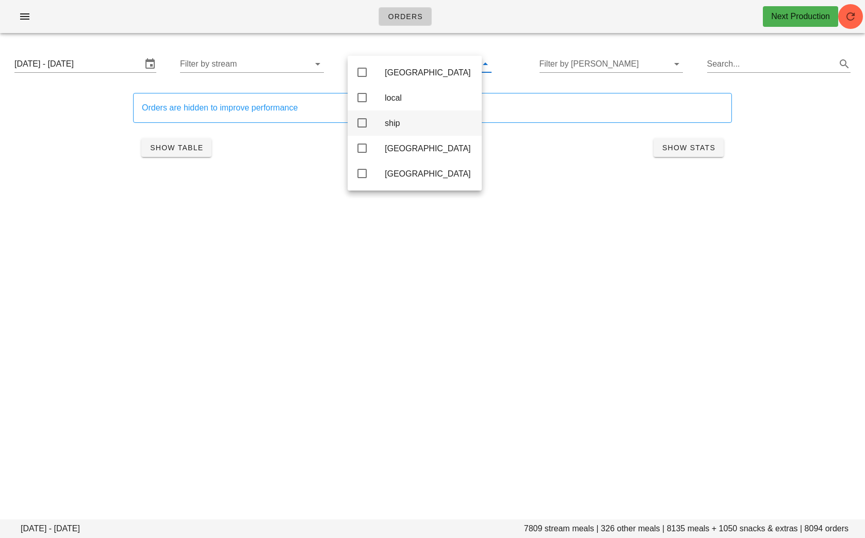
click at [401, 133] on div "ship" at bounding box center [429, 123] width 89 height 22
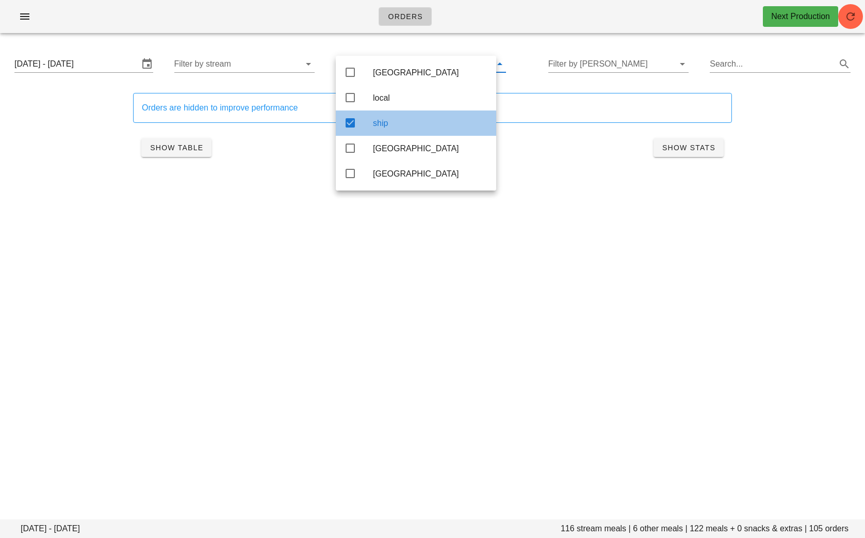
click at [419, 114] on div "ship" at bounding box center [416, 122] width 160 height 25
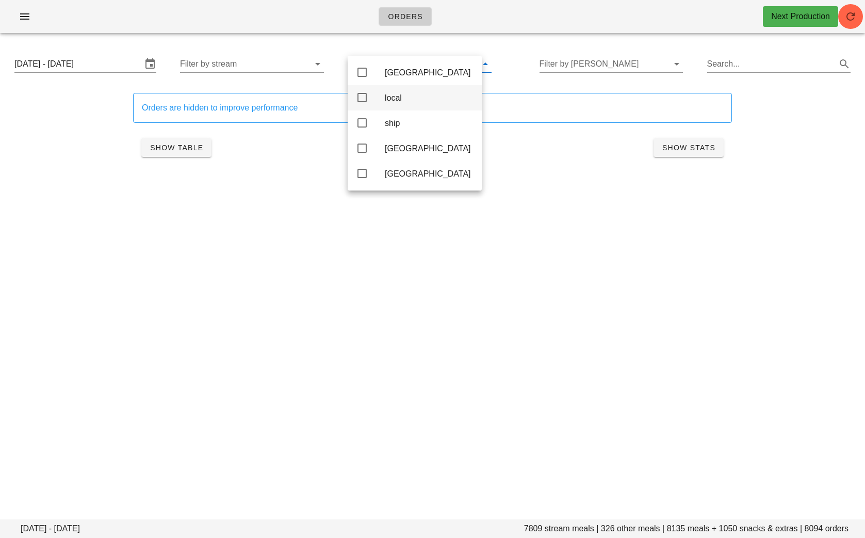
click at [401, 98] on div "local" at bounding box center [429, 98] width 89 height 10
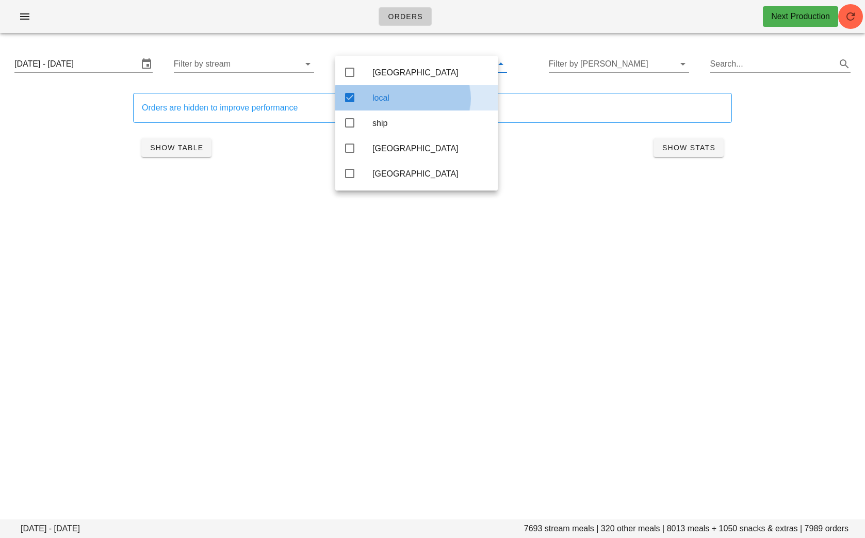
click at [401, 98] on div "local" at bounding box center [431, 98] width 117 height 10
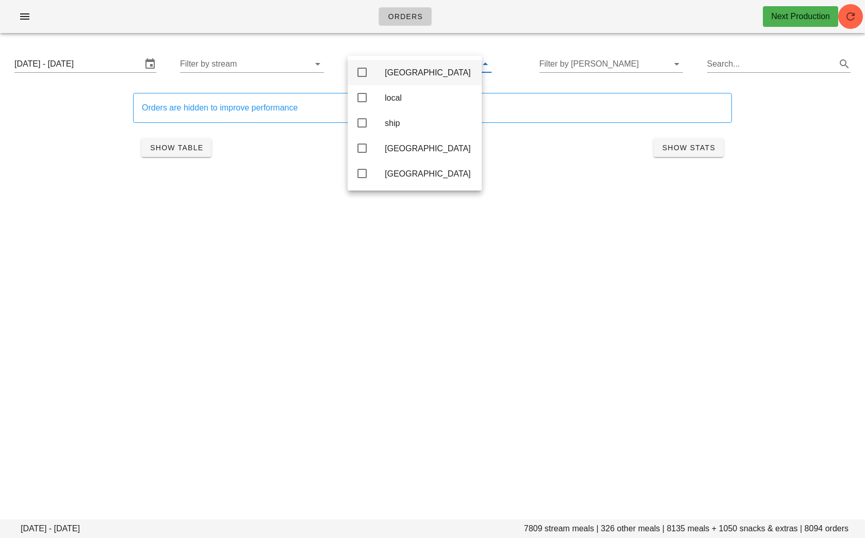
click at [400, 73] on div "Calgary" at bounding box center [429, 73] width 89 height 10
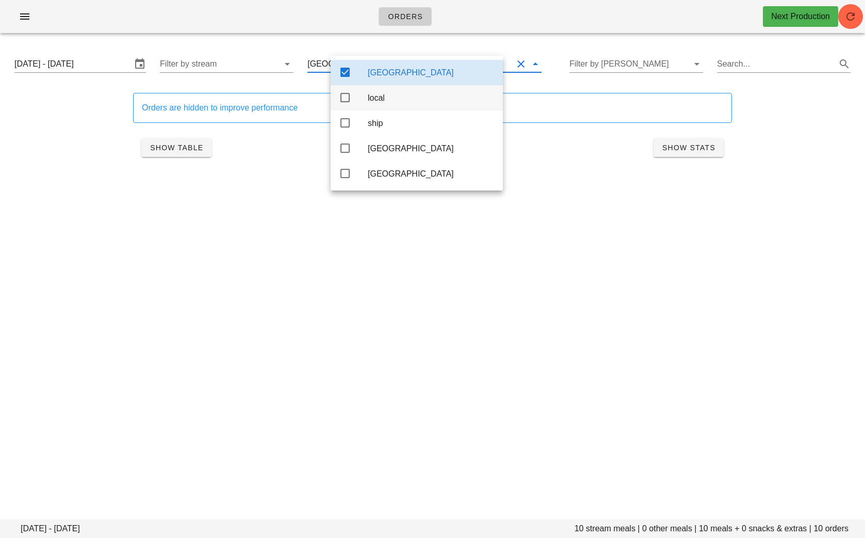
click at [343, 102] on icon at bounding box center [345, 97] width 12 height 12
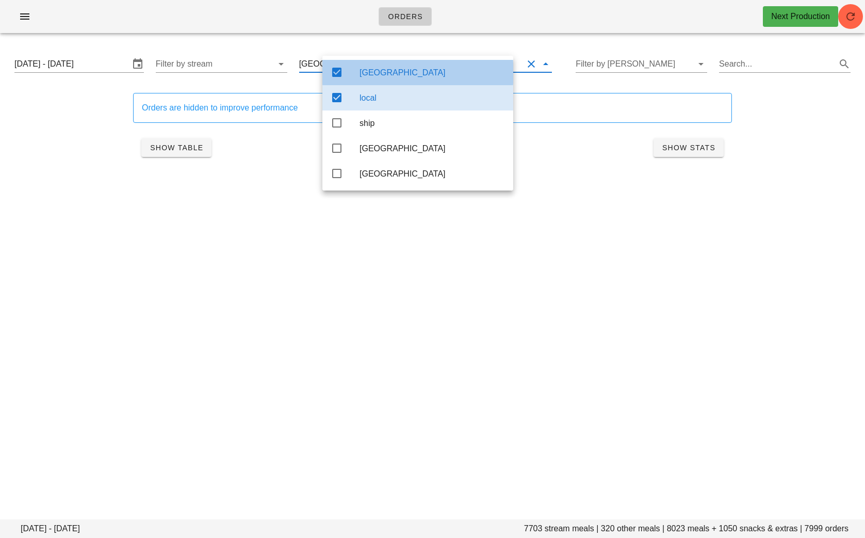
click at [340, 73] on icon at bounding box center [337, 72] width 12 height 12
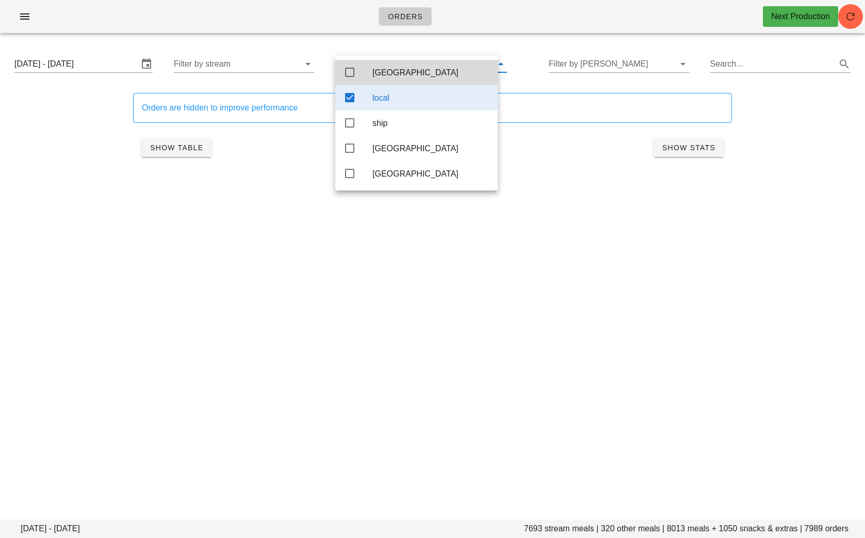
click at [349, 99] on icon at bounding box center [350, 97] width 12 height 12
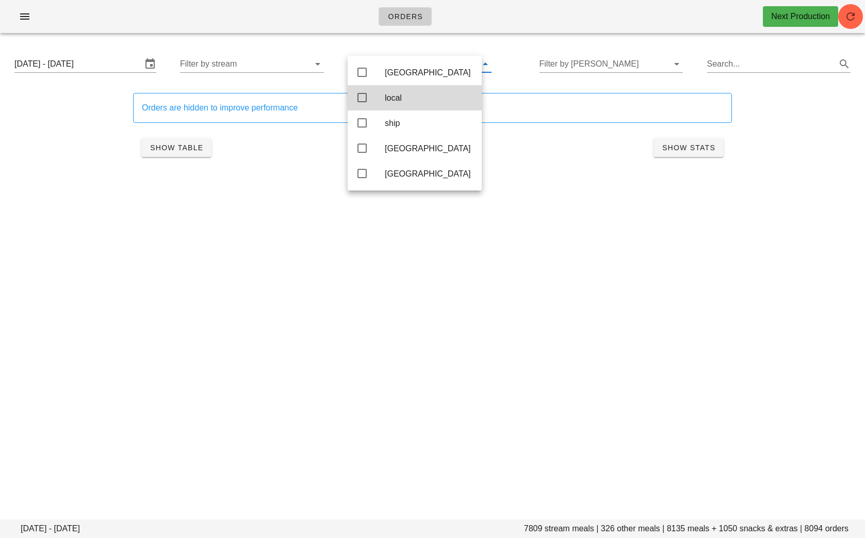
click at [657, 258] on div "Orders Next Production Monday August 18 - Saturday August 23 7809 stream meals …" at bounding box center [432, 269] width 865 height 538
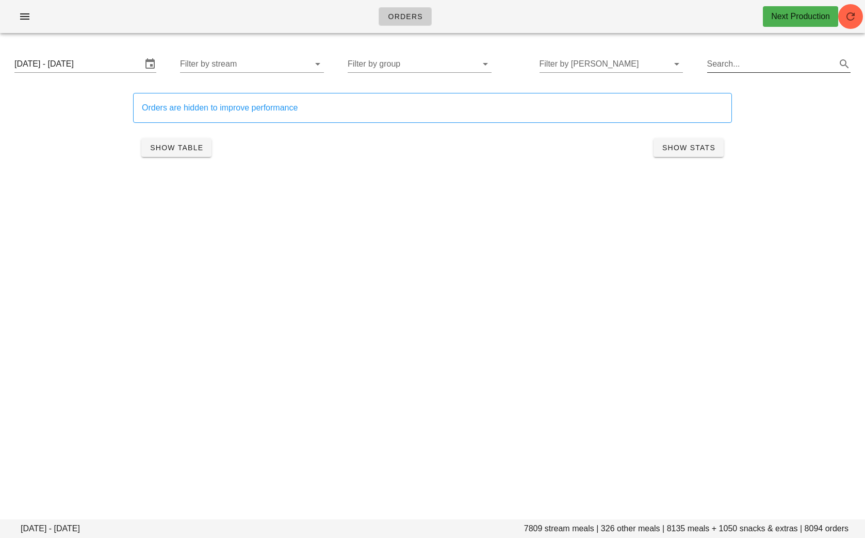
click at [745, 69] on input "Search..." at bounding box center [770, 64] width 127 height 17
click at [576, 249] on div "Orders Next Production Monday August 18 - Saturday August 23 7809 stream meals …" at bounding box center [432, 269] width 865 height 538
drag, startPoint x: 730, startPoint y: 66, endPoint x: 687, endPoint y: 66, distance: 42.3
click at [688, 66] on div "Monday August 18 - Saturday August 23 Filter by stream Filter by group Filter b…" at bounding box center [432, 63] width 853 height 33
click at [596, 219] on div "Orders Next Production Monday August 18 - Saturday August 23 65 stream meals | …" at bounding box center [432, 269] width 865 height 538
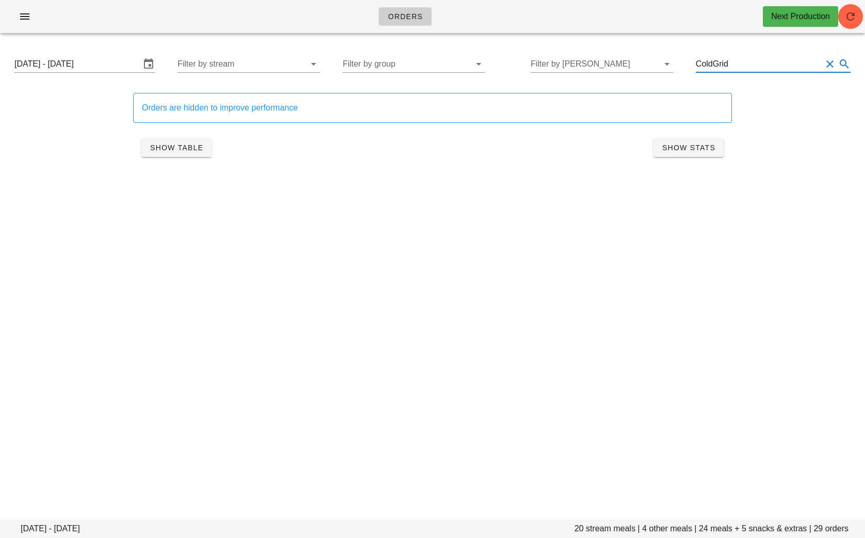
drag, startPoint x: 756, startPoint y: 61, endPoint x: 688, endPoint y: 61, distance: 68.6
click at [690, 61] on div "Monday August 18 - Saturday August 23 Filter by stream Filter by group Filter b…" at bounding box center [432, 63] width 853 height 33
type input "Photographer"
click at [353, 397] on div "Orders Next Production Monday August 18 - Saturday August 23 20 stream meals | …" at bounding box center [432, 269] width 865 height 538
click at [832, 62] on button "Clear Search..." at bounding box center [830, 64] width 12 height 12
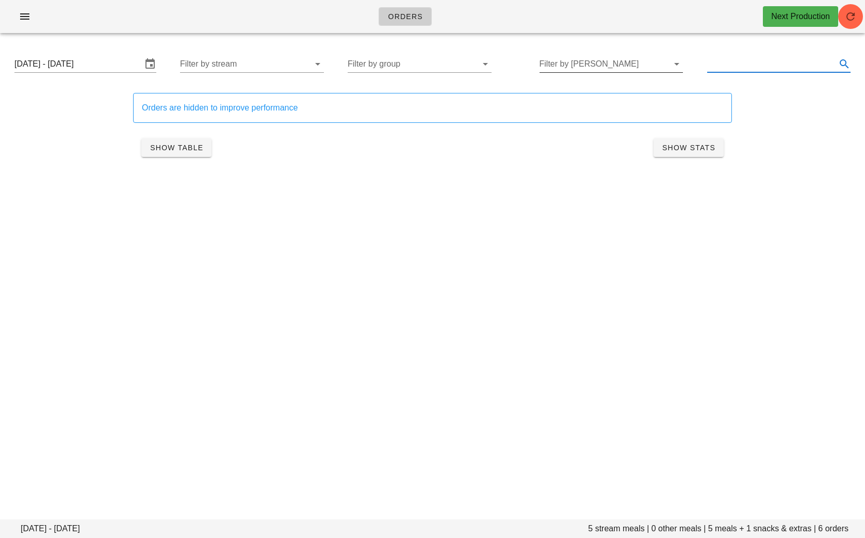
click at [653, 61] on input "Filter by tod" at bounding box center [603, 64] width 127 height 17
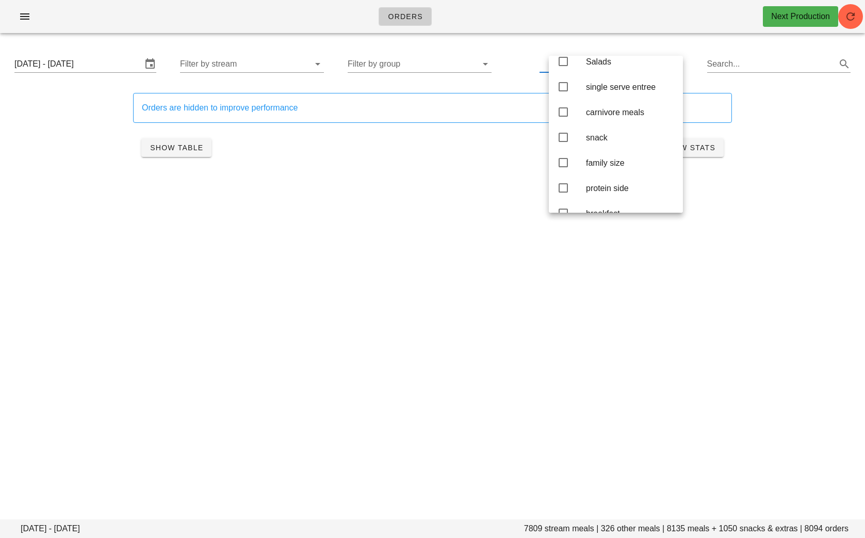
scroll to position [28, 0]
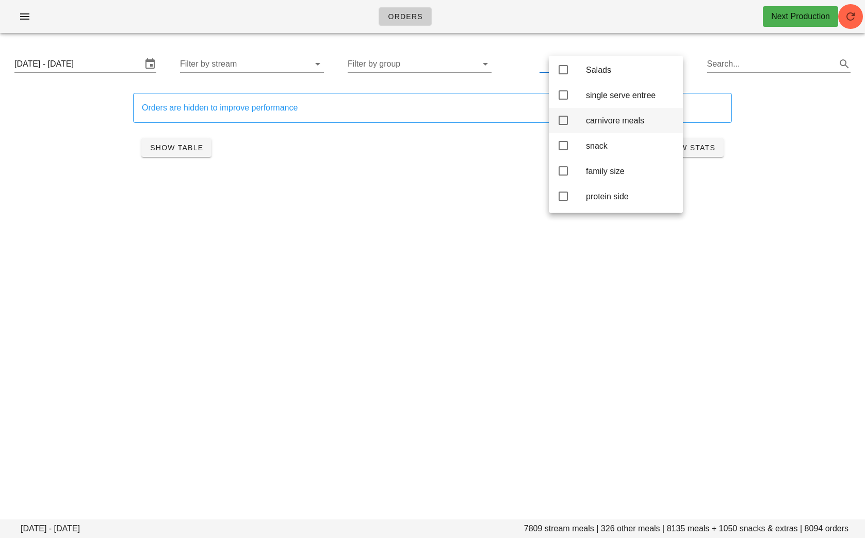
click at [589, 119] on div "carnivore meals" at bounding box center [630, 121] width 89 height 10
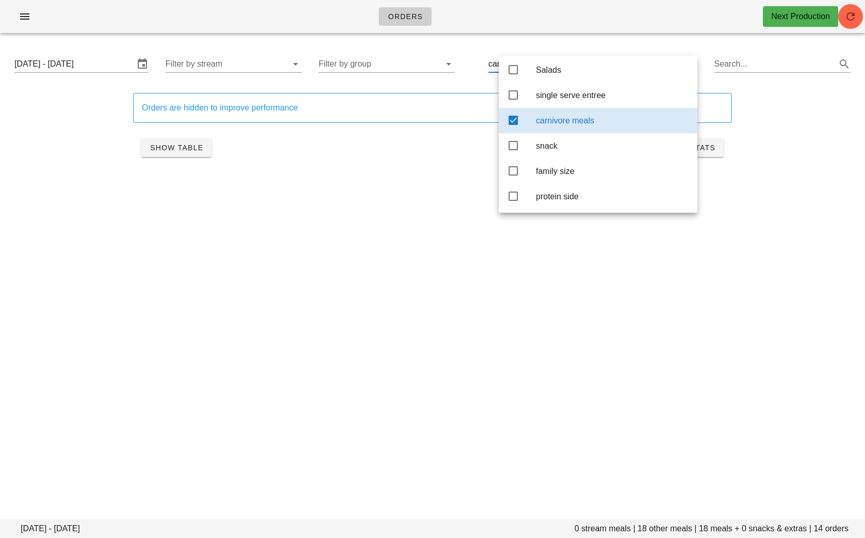
click at [589, 120] on div "carnivore meals" at bounding box center [612, 121] width 153 height 10
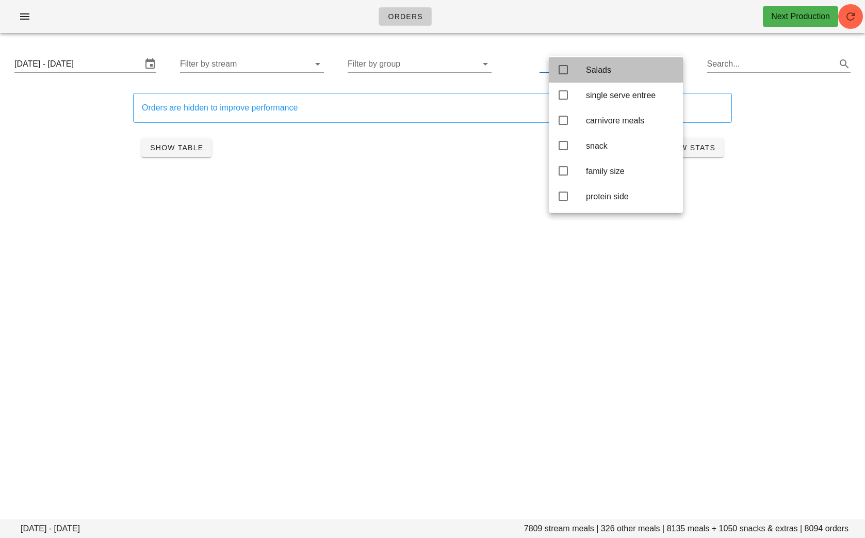
click at [586, 72] on div "Salads" at bounding box center [630, 70] width 89 height 10
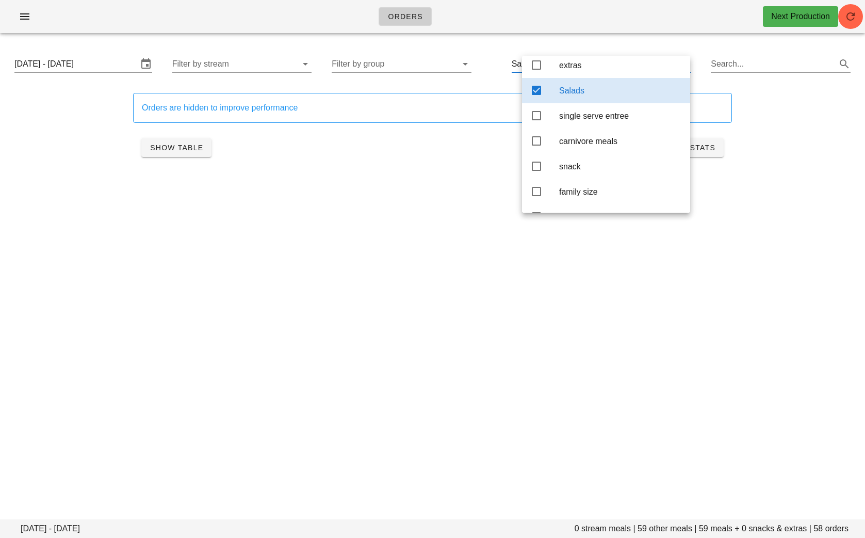
scroll to position [4, 0]
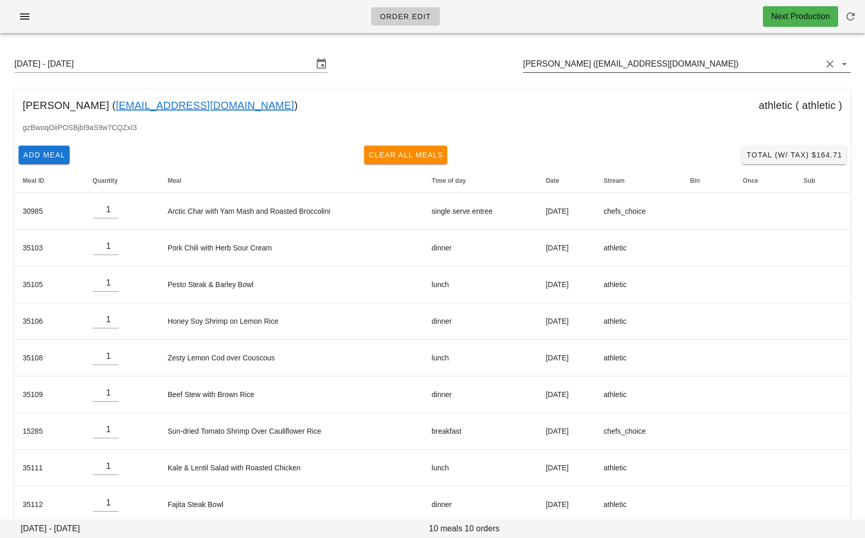
click at [707, 64] on input "[PERSON_NAME] ([EMAIL_ADDRESS][DOMAIN_NAME])" at bounding box center [672, 64] width 299 height 17
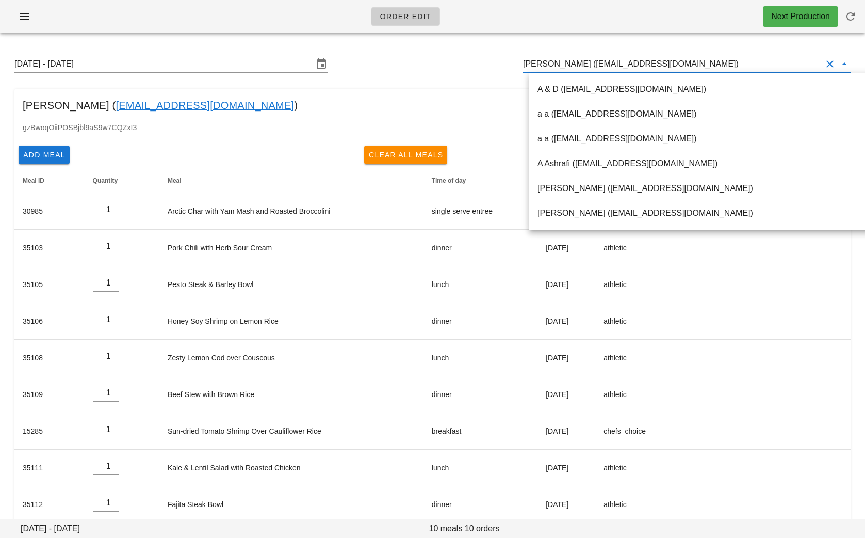
paste input "[EMAIL_ADDRESS][DOMAIN_NAME]"
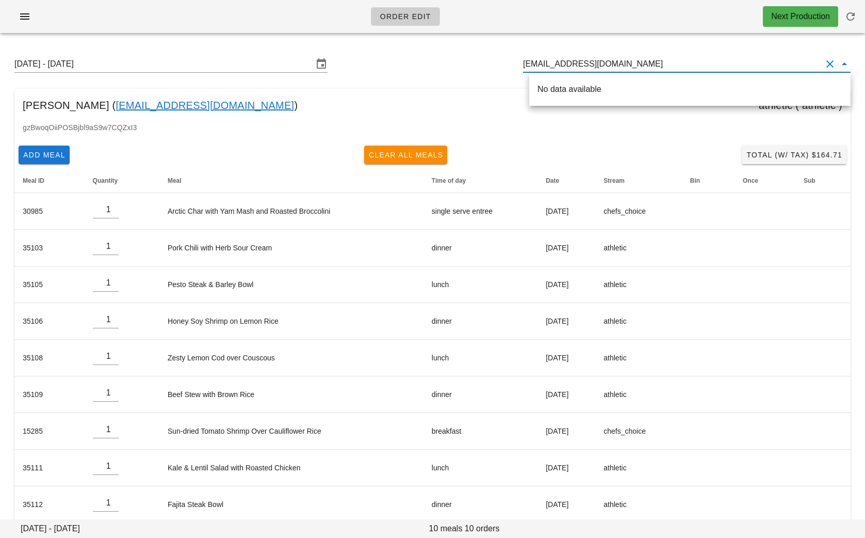
drag, startPoint x: 693, startPoint y: 64, endPoint x: 603, endPoint y: 63, distance: 89.8
click at [603, 64] on input "[EMAIL_ADDRESS][DOMAIN_NAME]" at bounding box center [672, 64] width 299 height 17
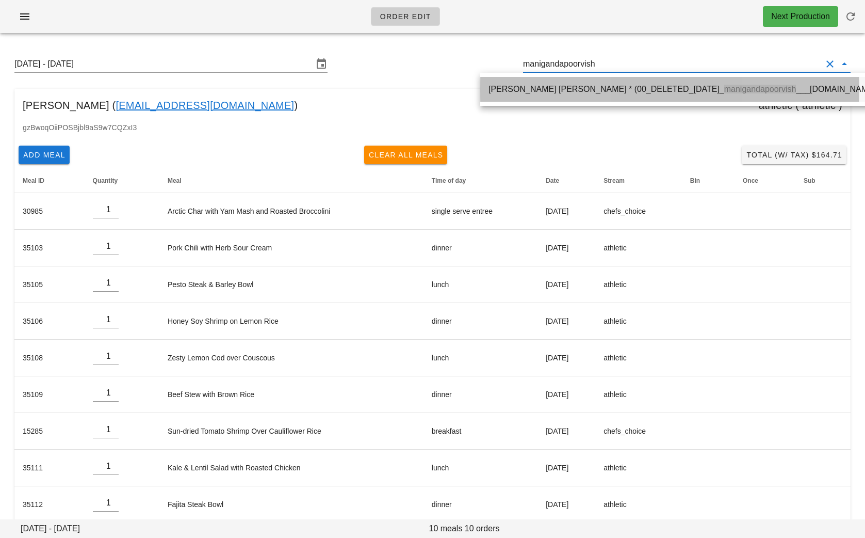
click at [576, 86] on div "Maniganda Poorvish Ravichandran * (00_DELETED_2025-08-14_ manigandapoorvish ___…" at bounding box center [684, 89] width 390 height 10
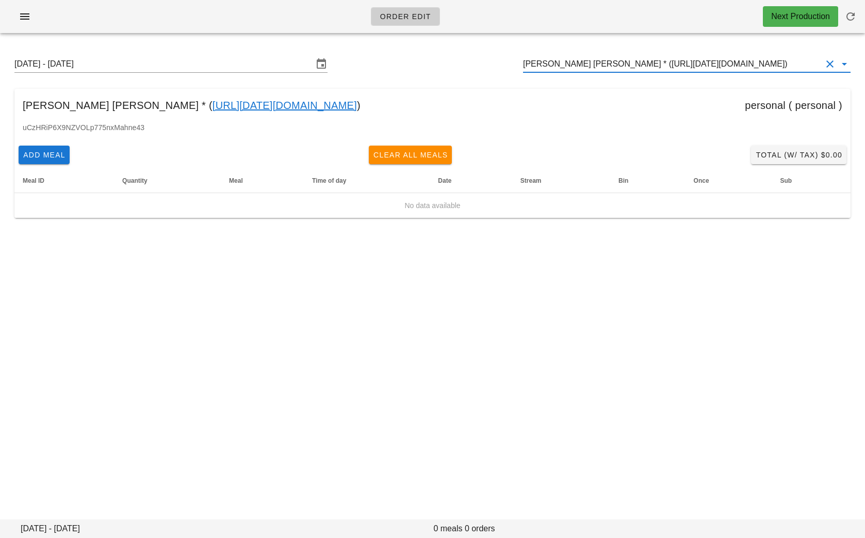
type input "Maniganda Poorvish Ravichandran * (00_DELETED_2025-08-14_manigandapoorvish___gm…"
click at [692, 63] on input "Maniganda Poorvish Ravichandran * (00_DELETED_2025-08-14_manigandapoorvish___gm…" at bounding box center [672, 64] width 299 height 17
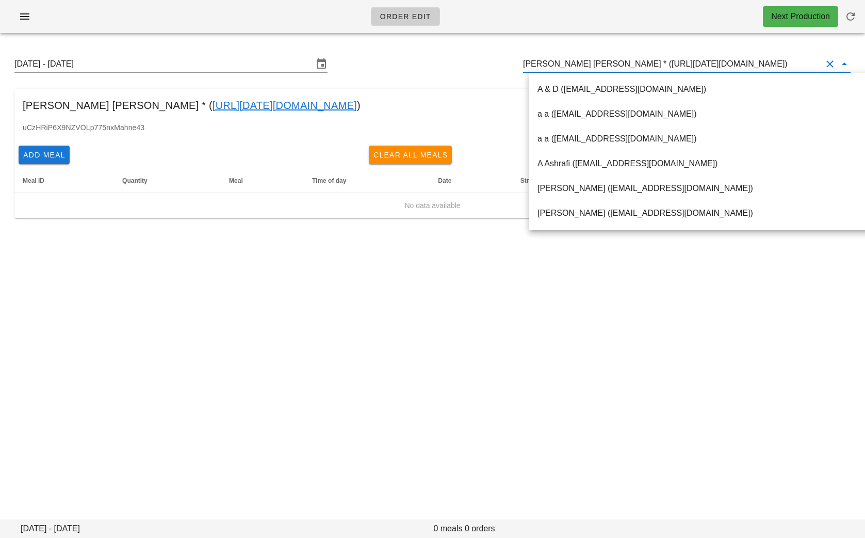
click at [692, 63] on input "Maniganda Poorvish Ravichandran * (00_DELETED_2025-08-14_manigandapoorvish___gm…" at bounding box center [672, 64] width 299 height 17
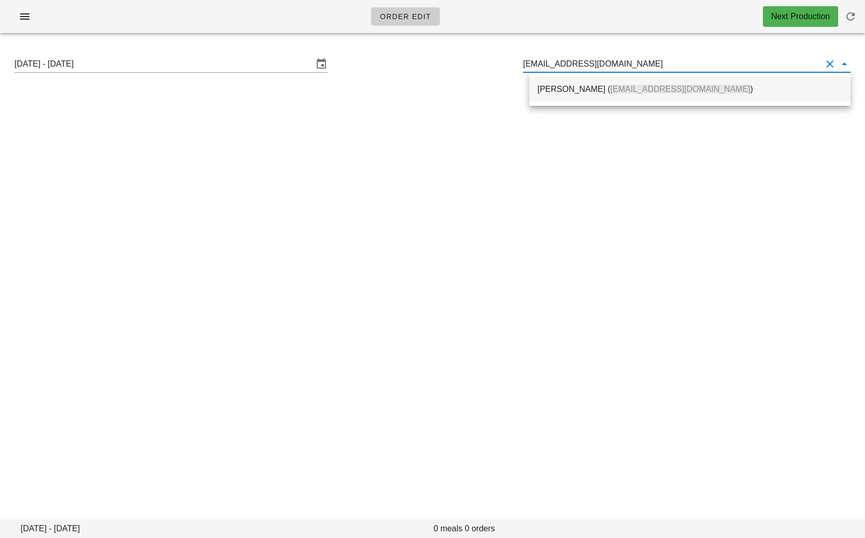
click at [709, 82] on div "Steven Bass ( sbass86@gmail.com )" at bounding box center [690, 89] width 305 height 22
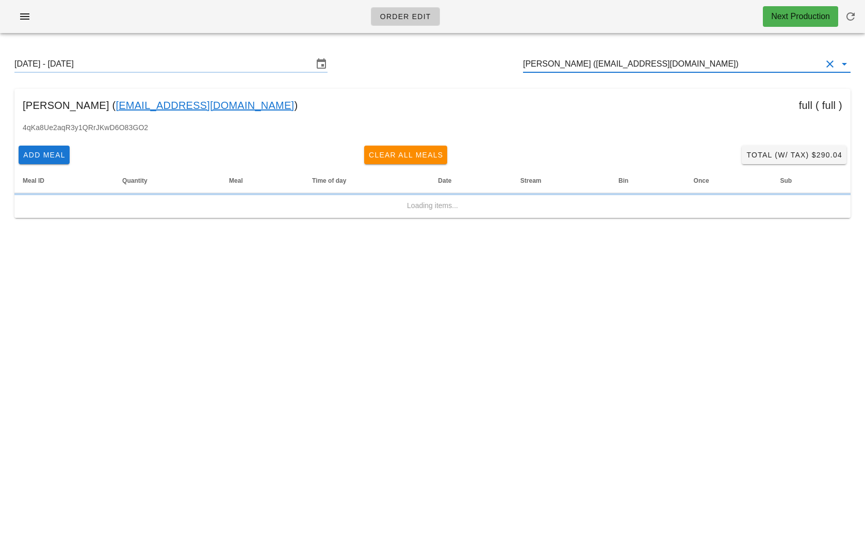
type input "Steven Bass (sbass86@gmail.com)"
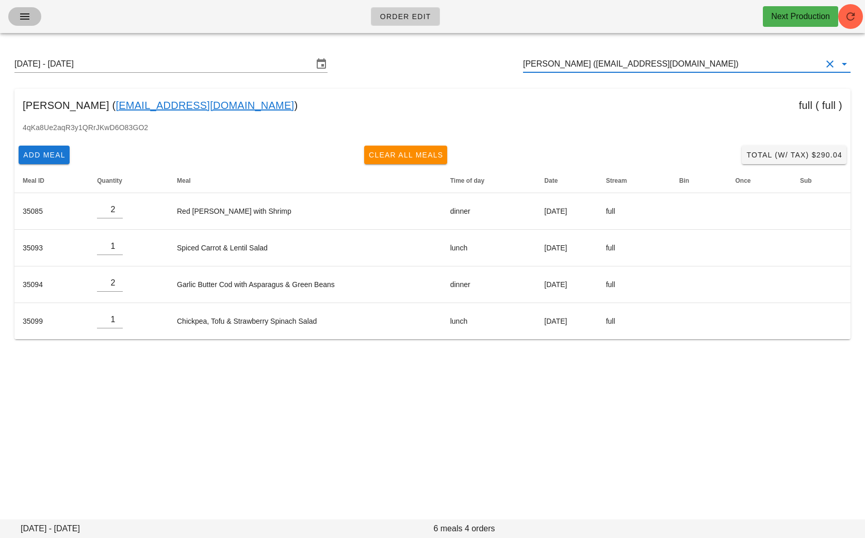
click at [17, 22] on span "button" at bounding box center [25, 16] width 17 height 12
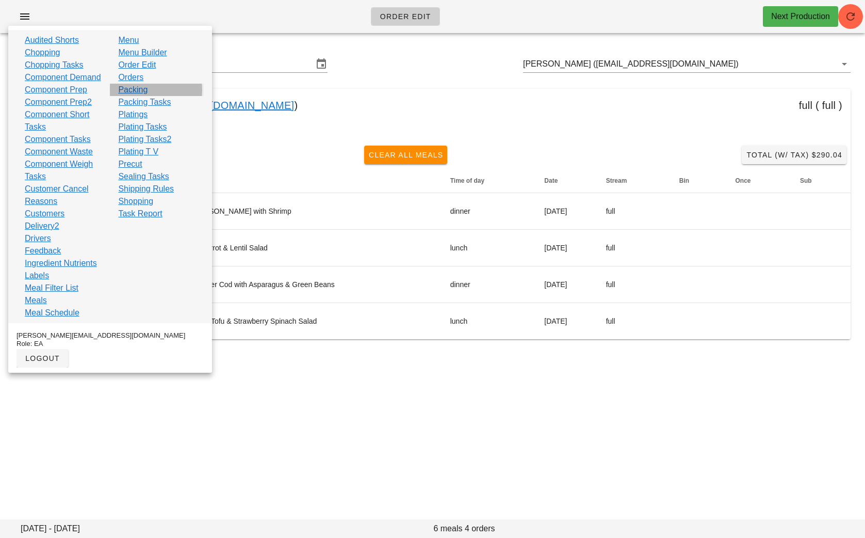
click at [136, 91] on link "Packing" at bounding box center [132, 90] width 29 height 12
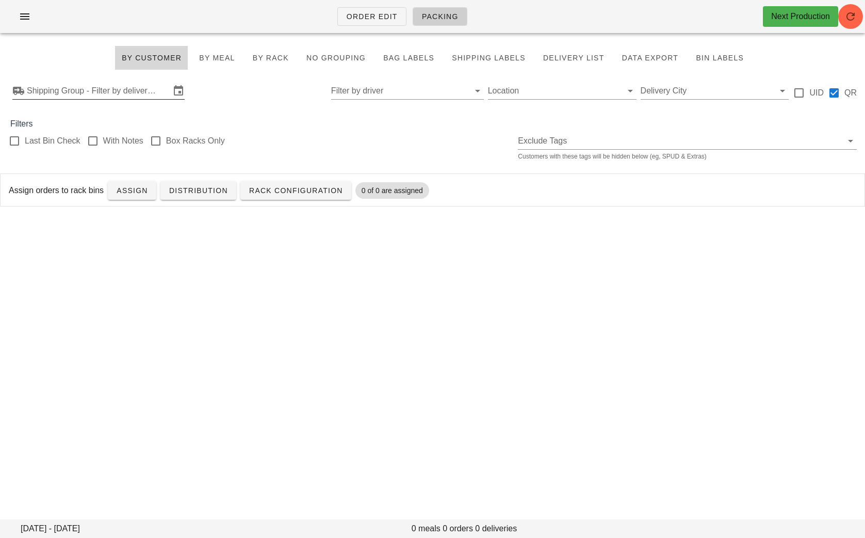
click at [123, 94] on input "Shipping Group - Filter by delivery logistics" at bounding box center [98, 91] width 143 height 17
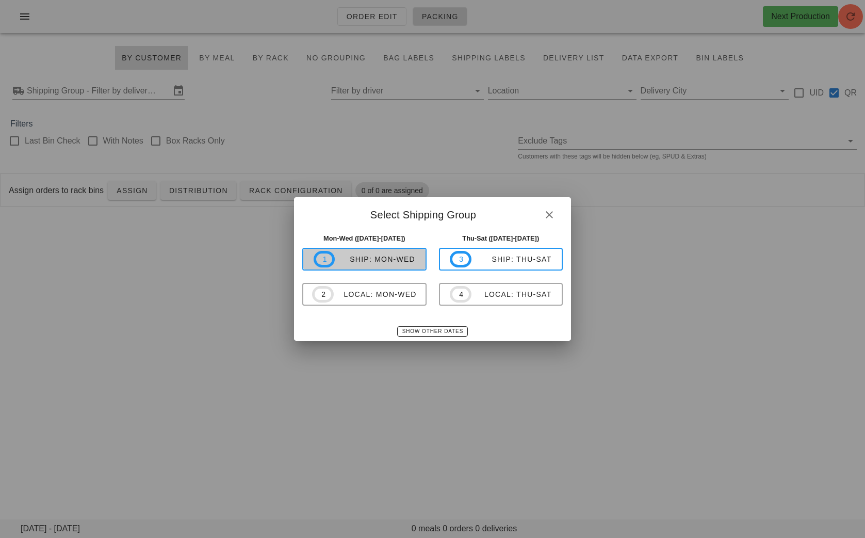
click at [352, 262] on div "ship: Mon-Wed" at bounding box center [375, 259] width 80 height 8
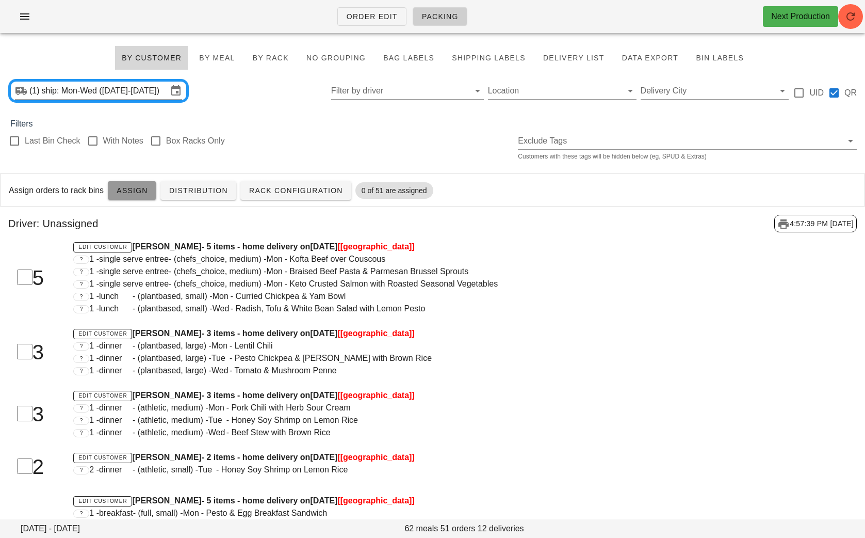
click at [111, 196] on button "Assign" at bounding box center [132, 190] width 49 height 19
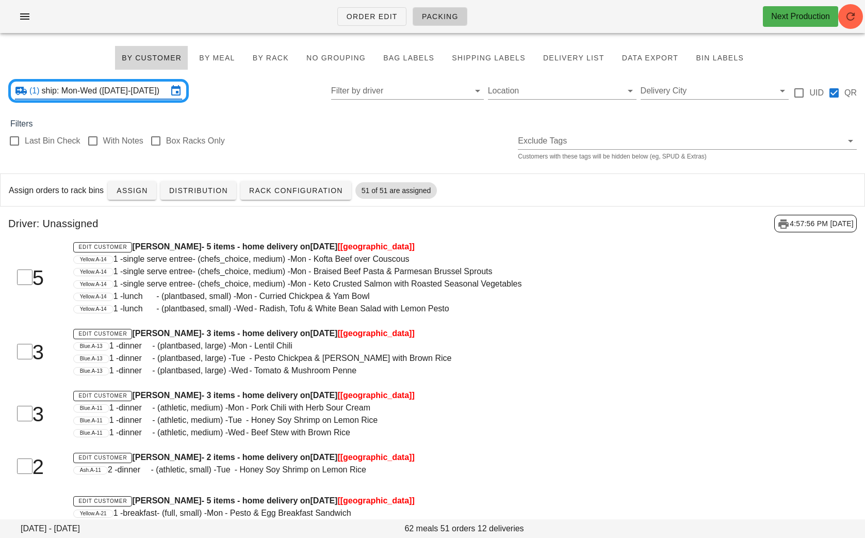
click at [130, 90] on input "ship: Mon-Wed (Aug 18-Aug 20)" at bounding box center [105, 91] width 126 height 17
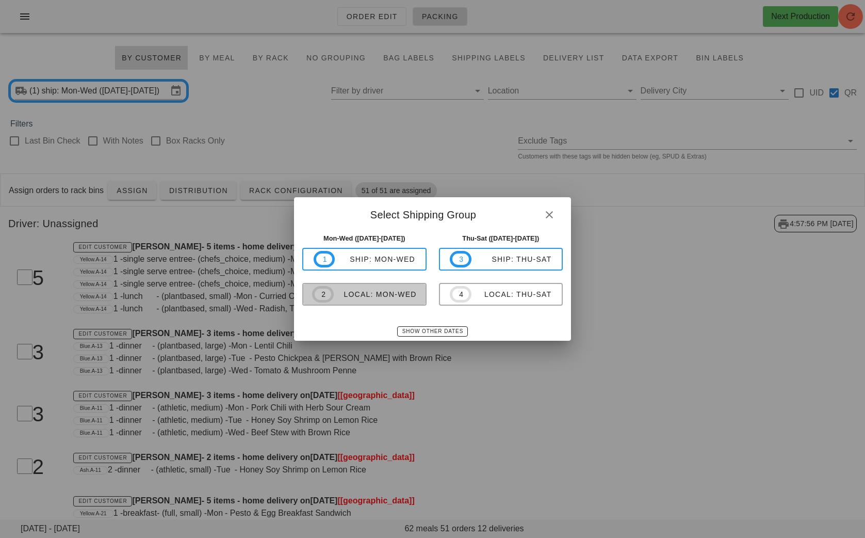
click at [345, 287] on span "2 local: Mon-Wed" at bounding box center [364, 294] width 105 height 17
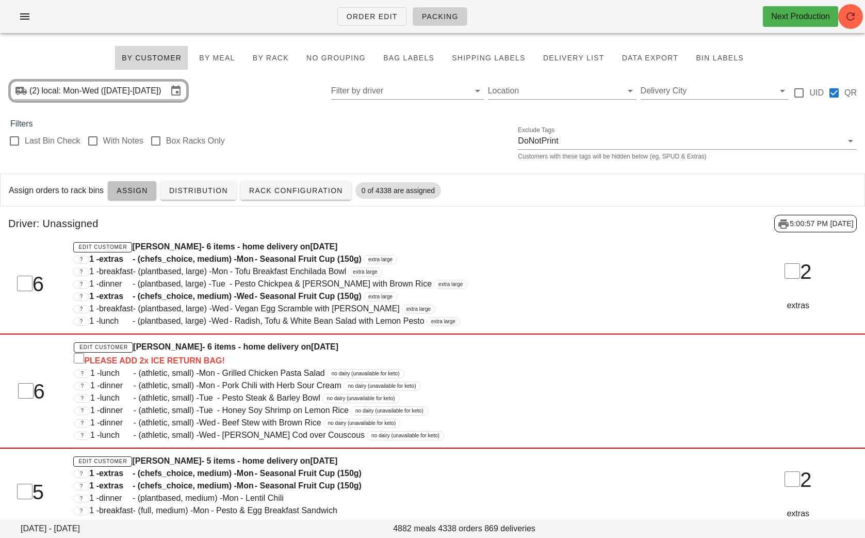
click at [128, 195] on span "Assign" at bounding box center [132, 190] width 32 height 8
